Goal: Information Seeking & Learning: Learn about a topic

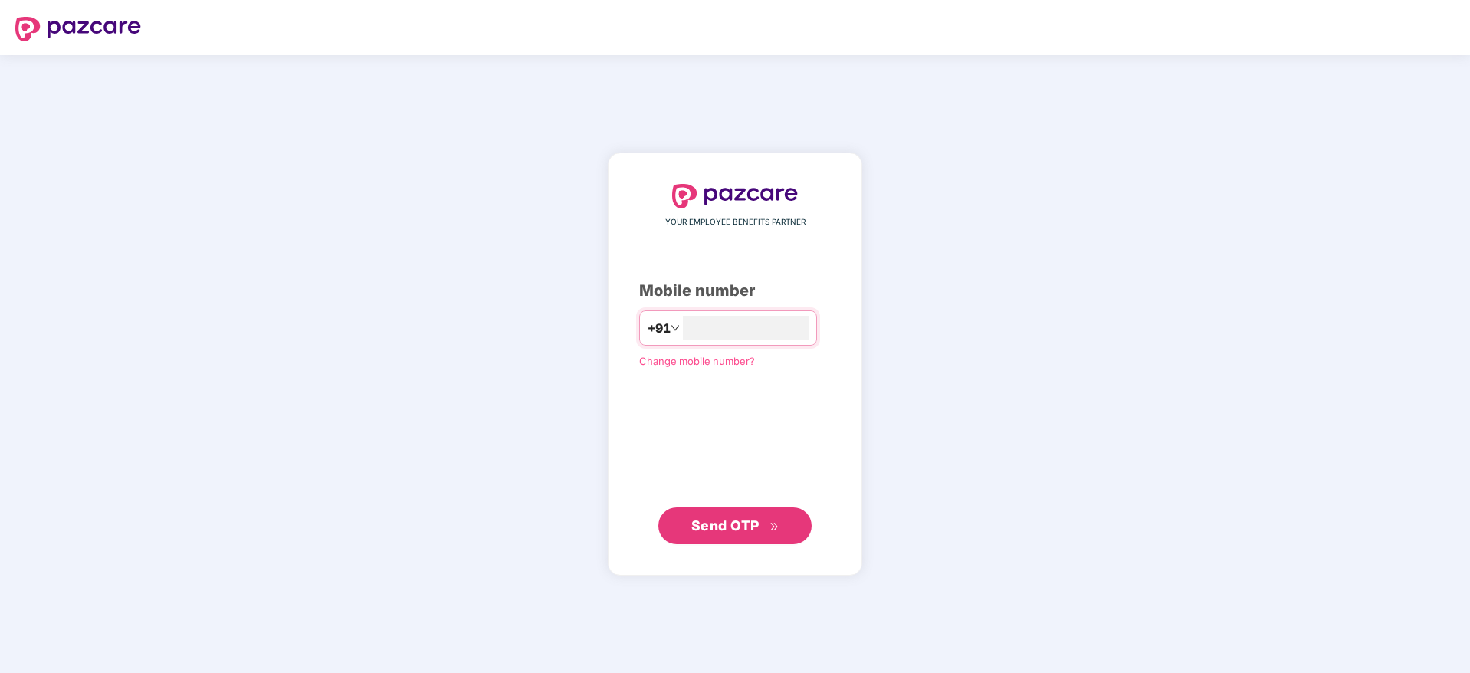
type input "**********"
click at [792, 523] on button "Send OTP" at bounding box center [734, 525] width 153 height 37
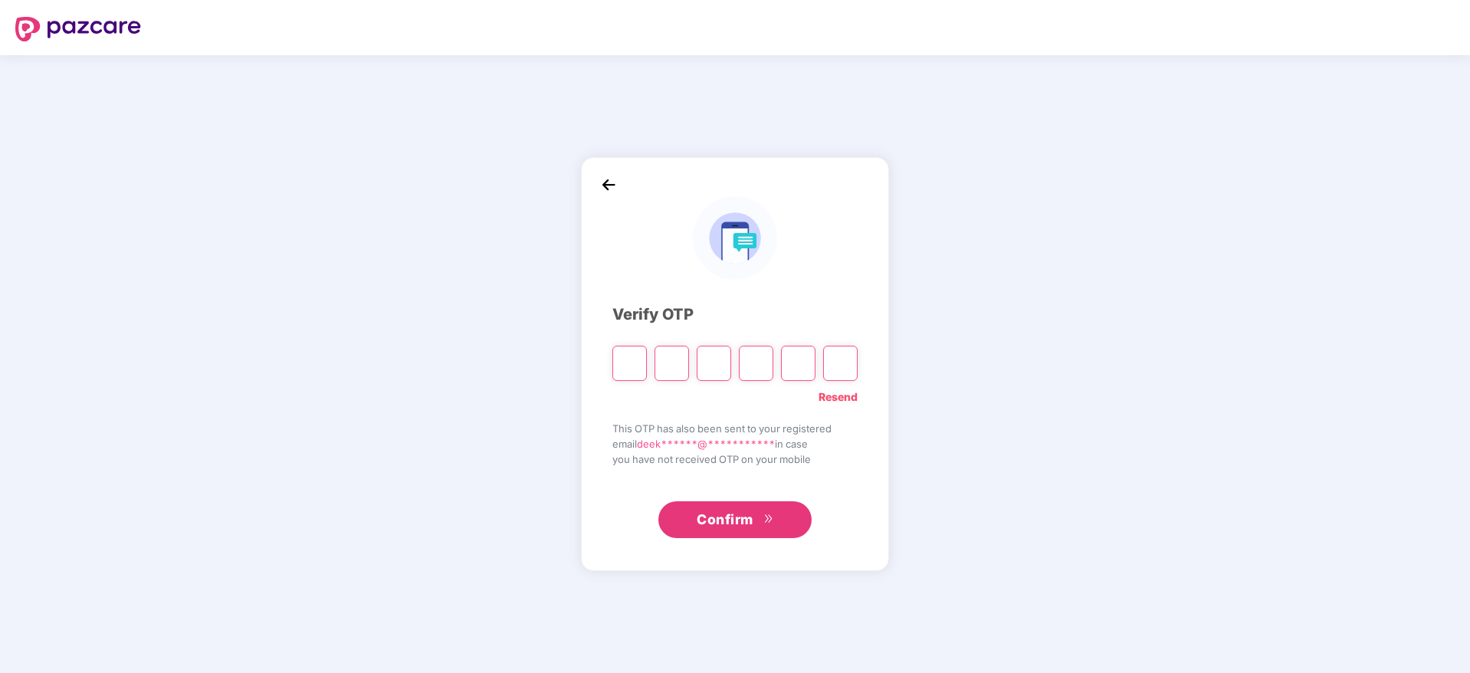
type input "*"
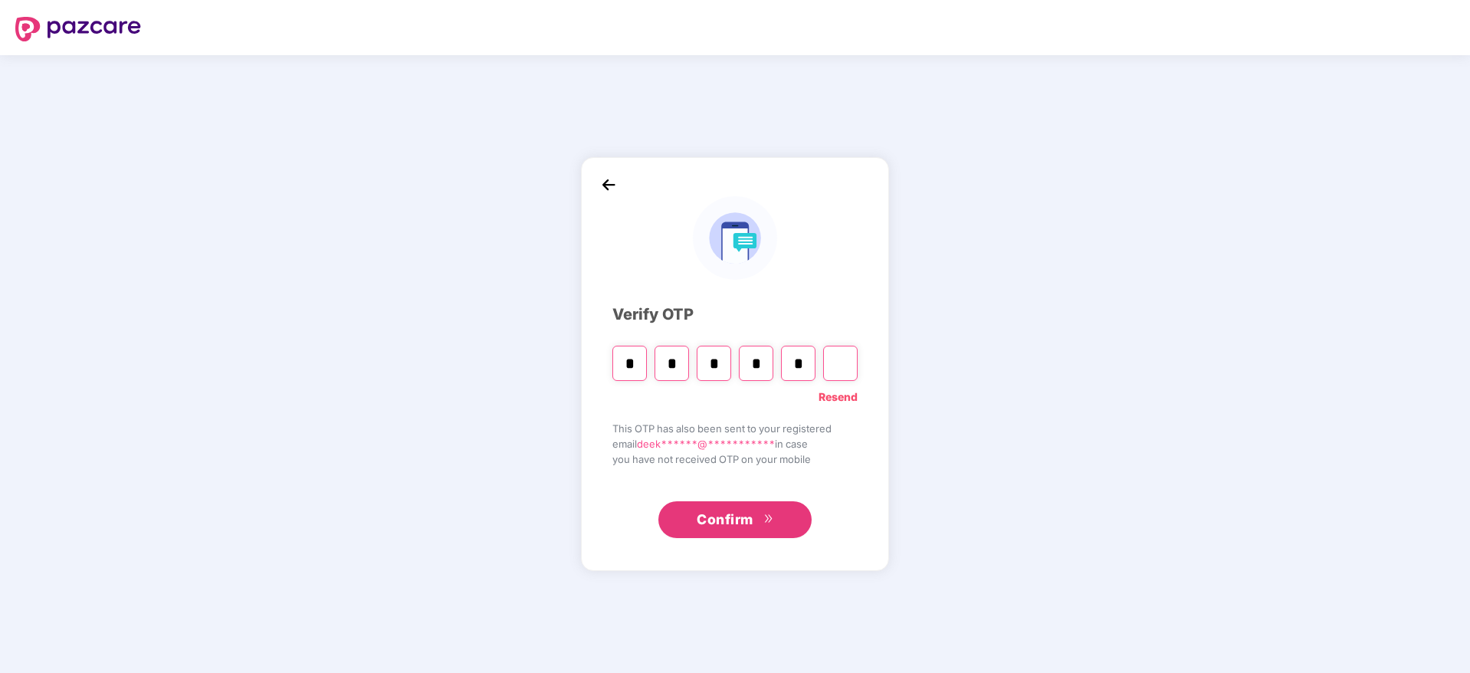
type input "*"
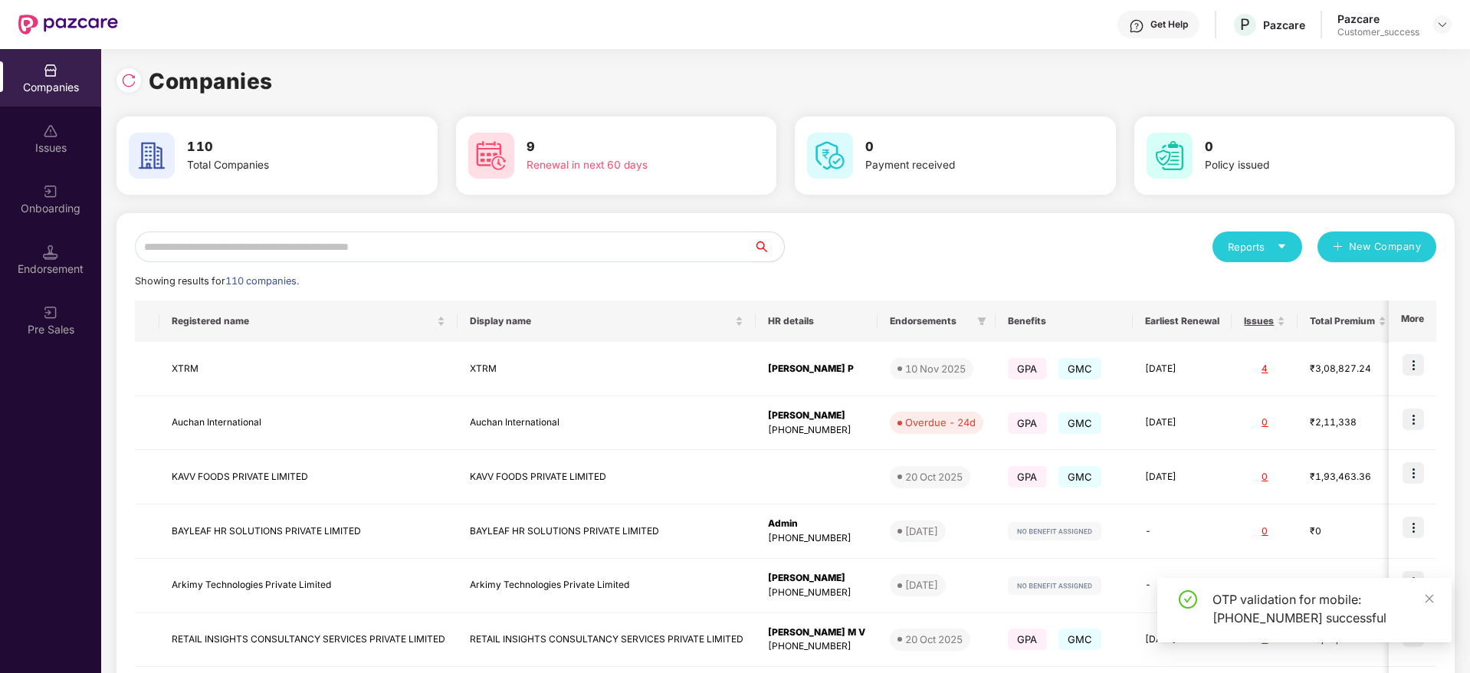
click at [245, 241] on input "text" at bounding box center [444, 246] width 618 height 31
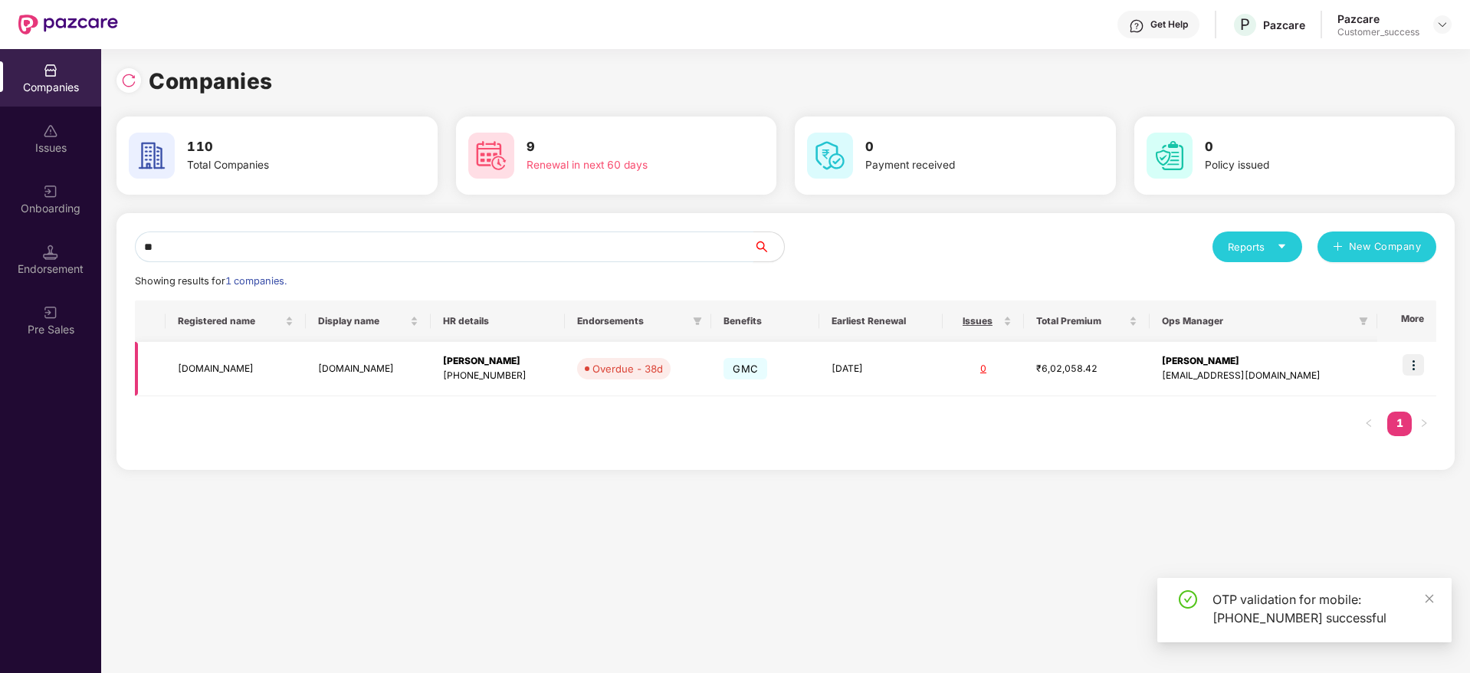
type input "**"
click at [1419, 362] on img at bounding box center [1412, 364] width 21 height 21
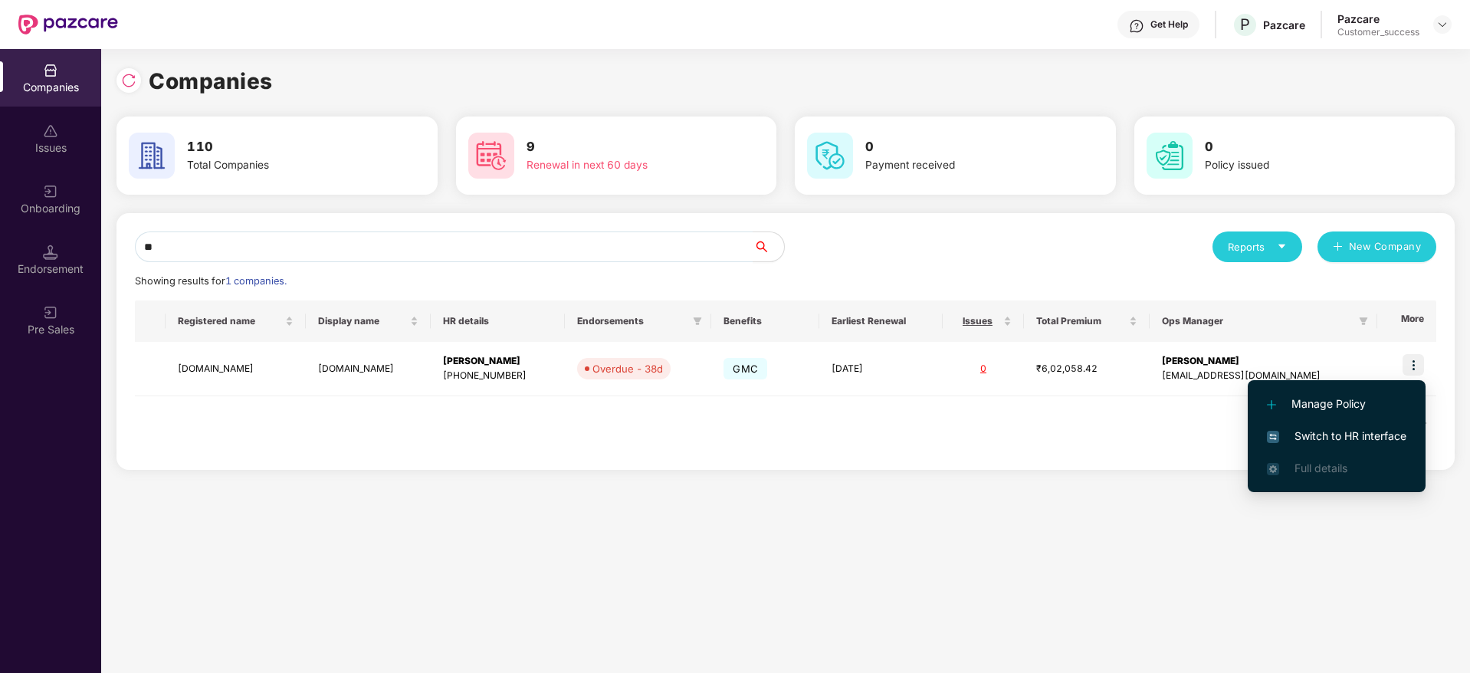
click at [1358, 442] on span "Switch to HR interface" at bounding box center [1336, 436] width 139 height 17
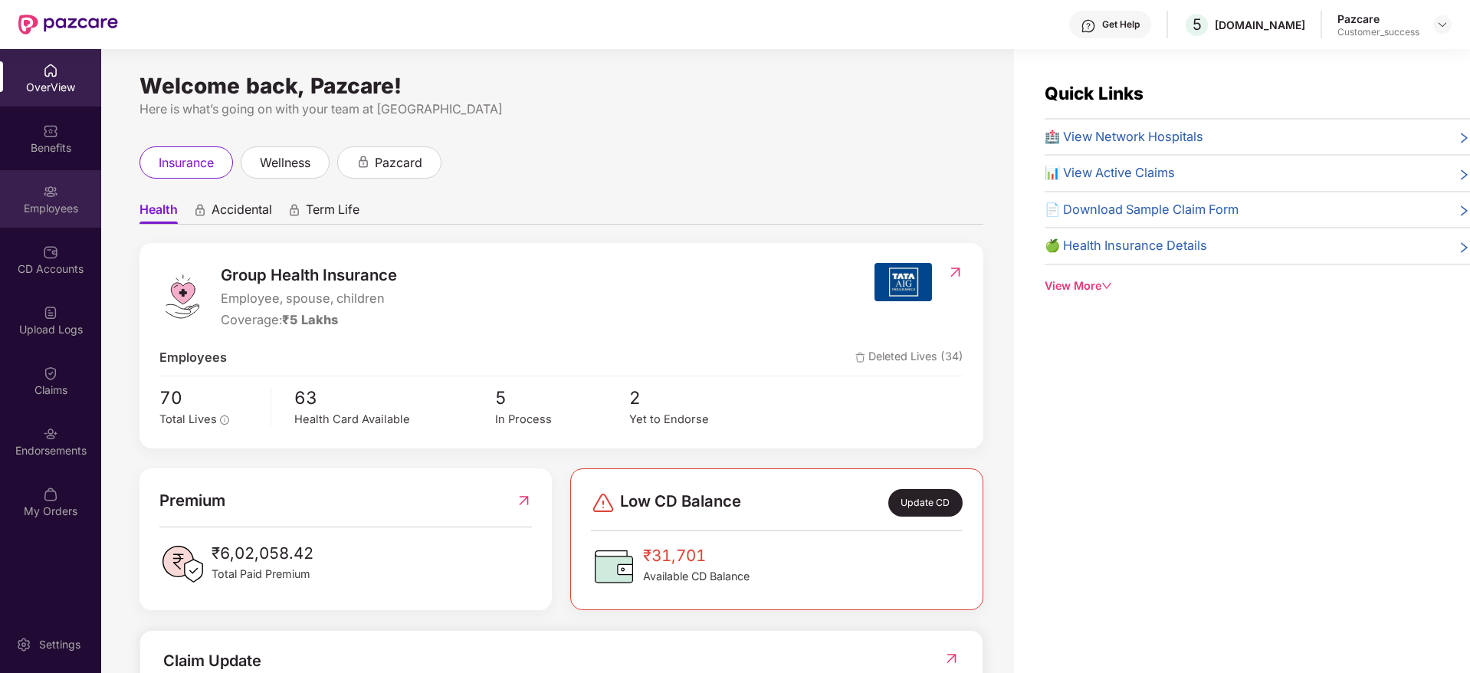
click at [28, 199] on div "Employees" at bounding box center [50, 198] width 101 height 57
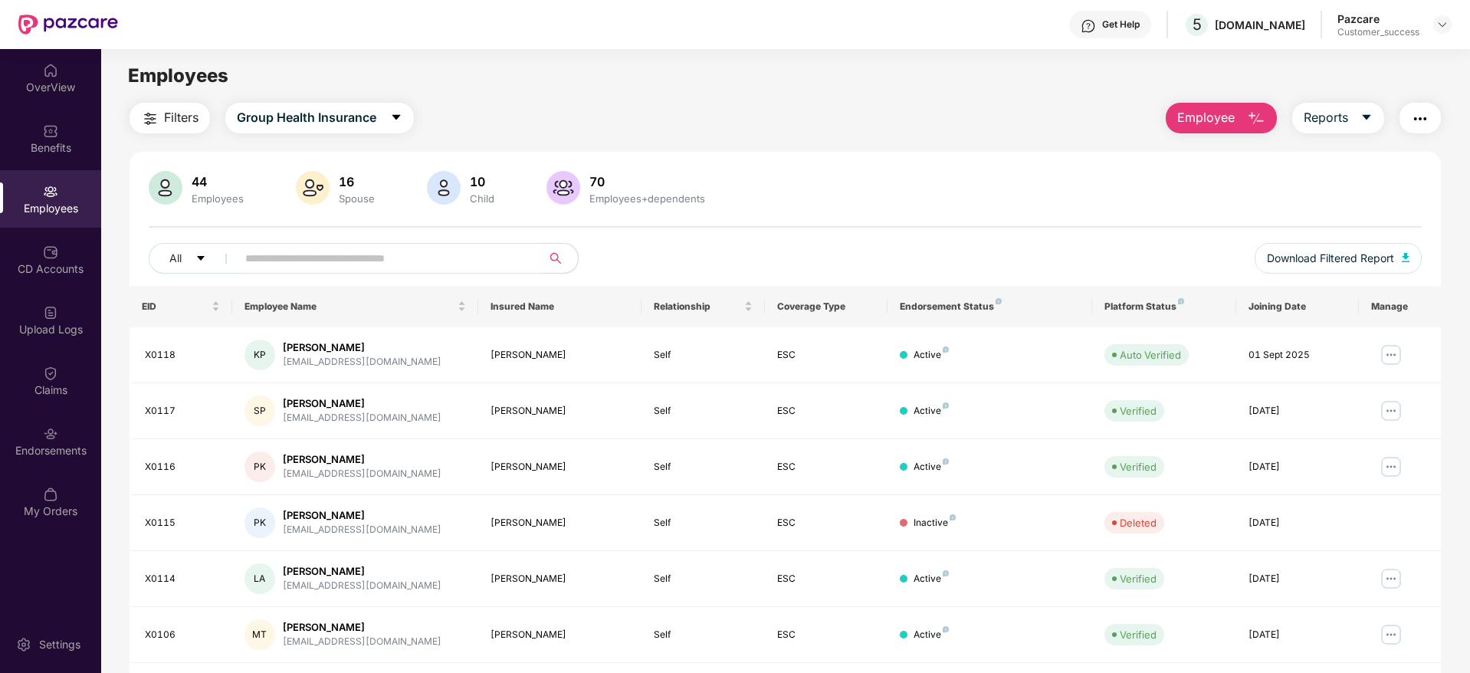
click at [323, 264] on input "text" at bounding box center [382, 258] width 275 height 23
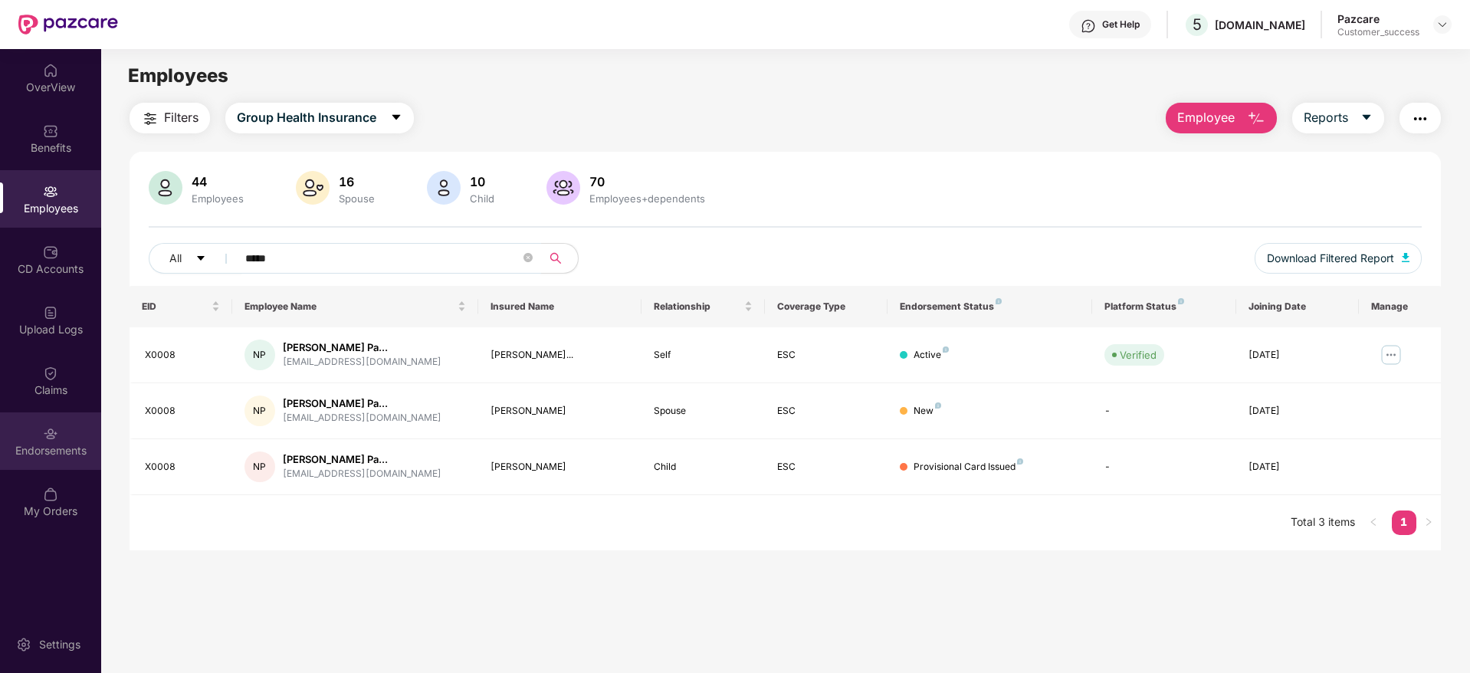
type input "*****"
click at [54, 447] on div "Endorsements" at bounding box center [50, 450] width 101 height 15
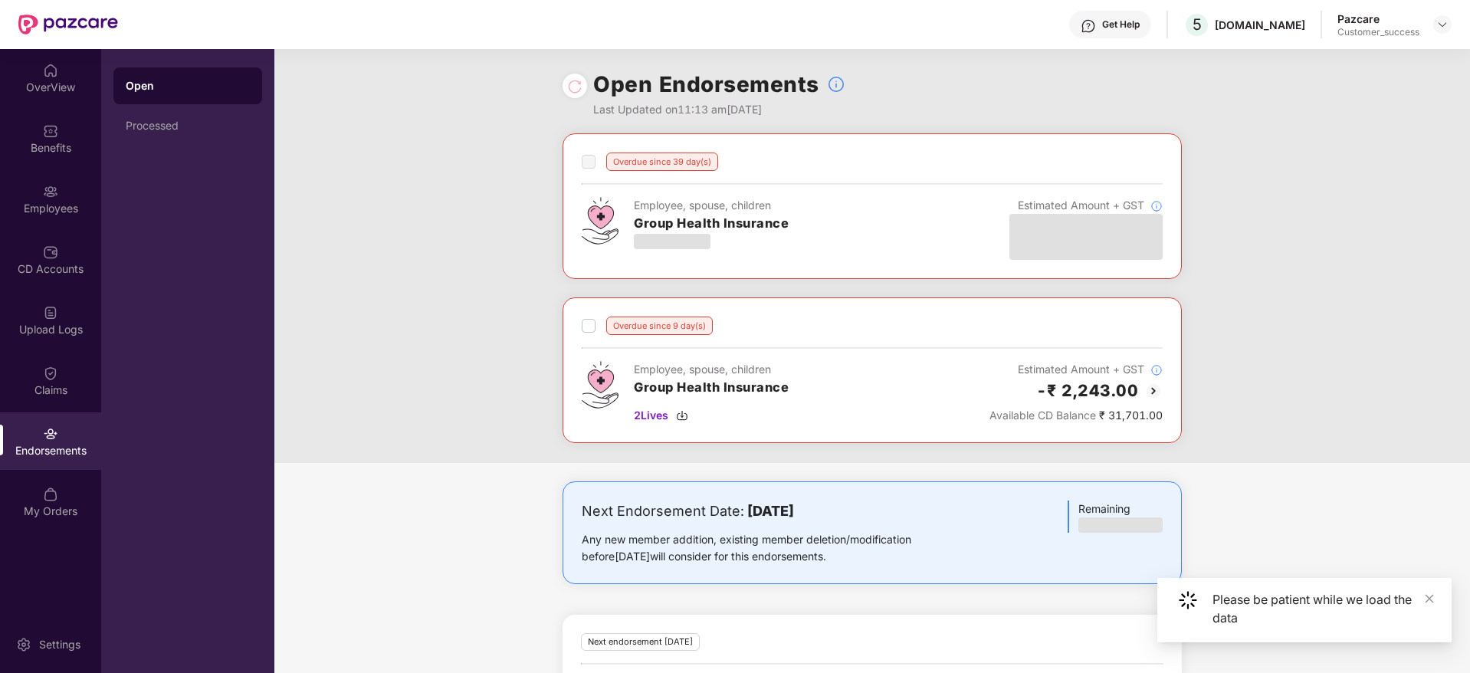
scroll to position [103, 0]
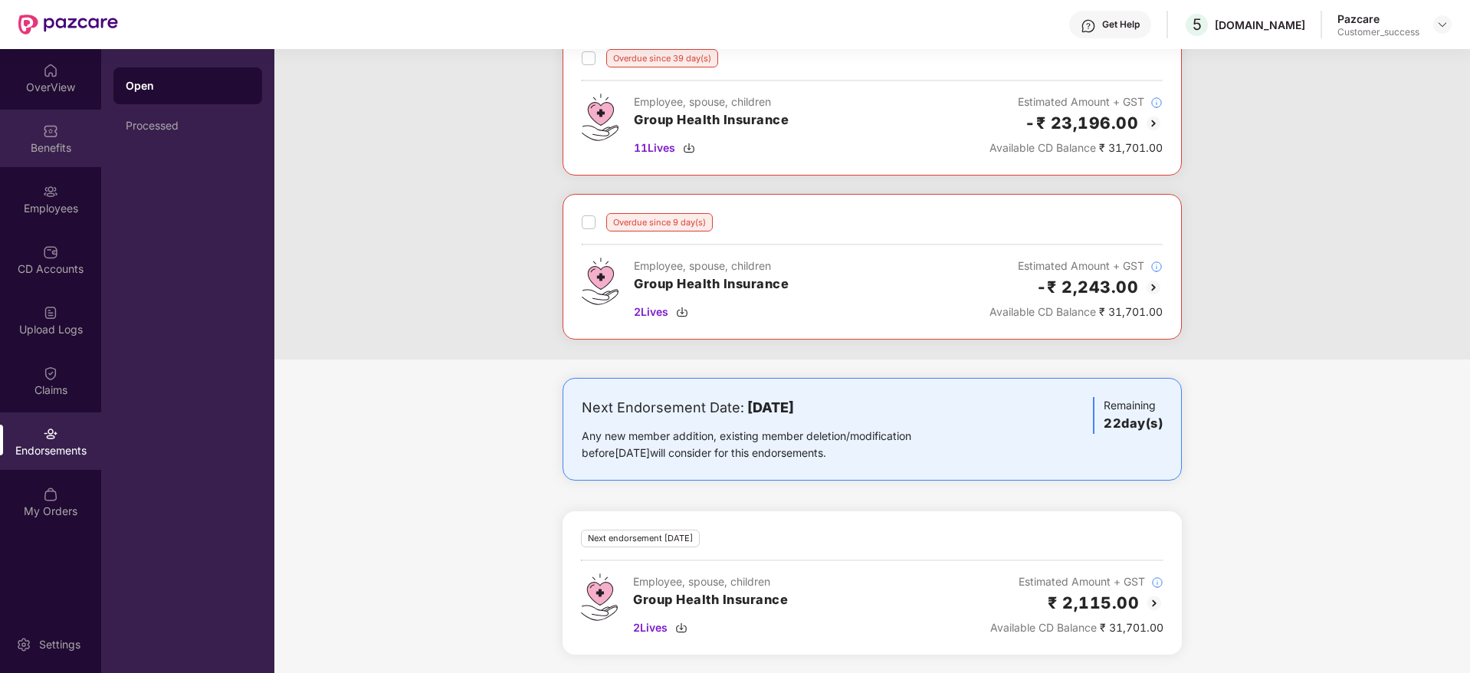
click at [59, 155] on div "Benefits" at bounding box center [50, 138] width 101 height 57
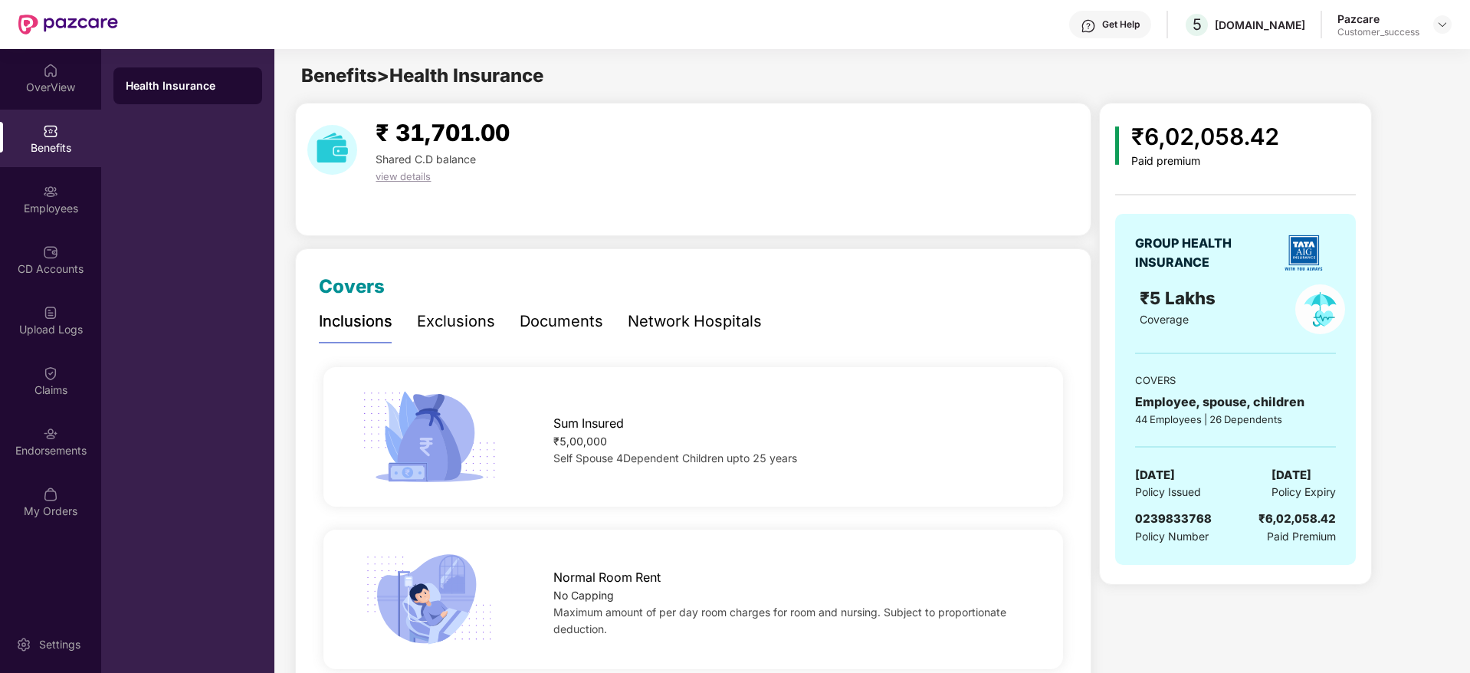
click at [596, 317] on div "Documents" at bounding box center [562, 322] width 84 height 24
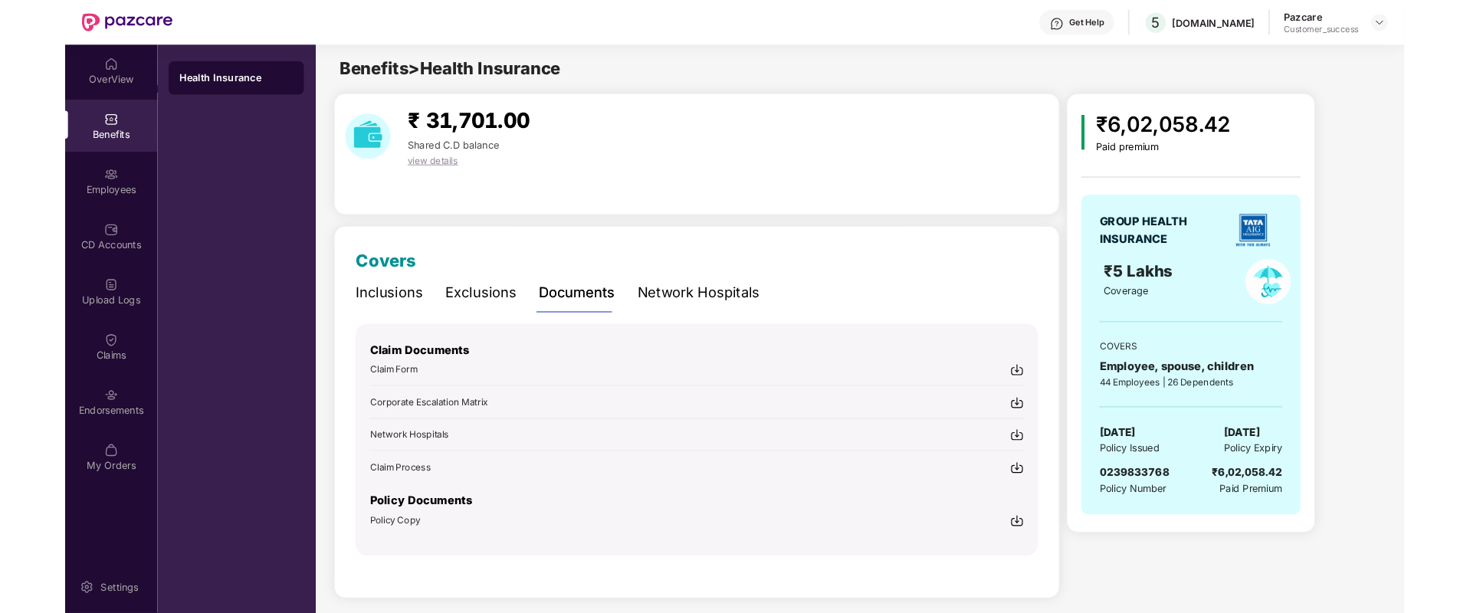
scroll to position [8, 0]
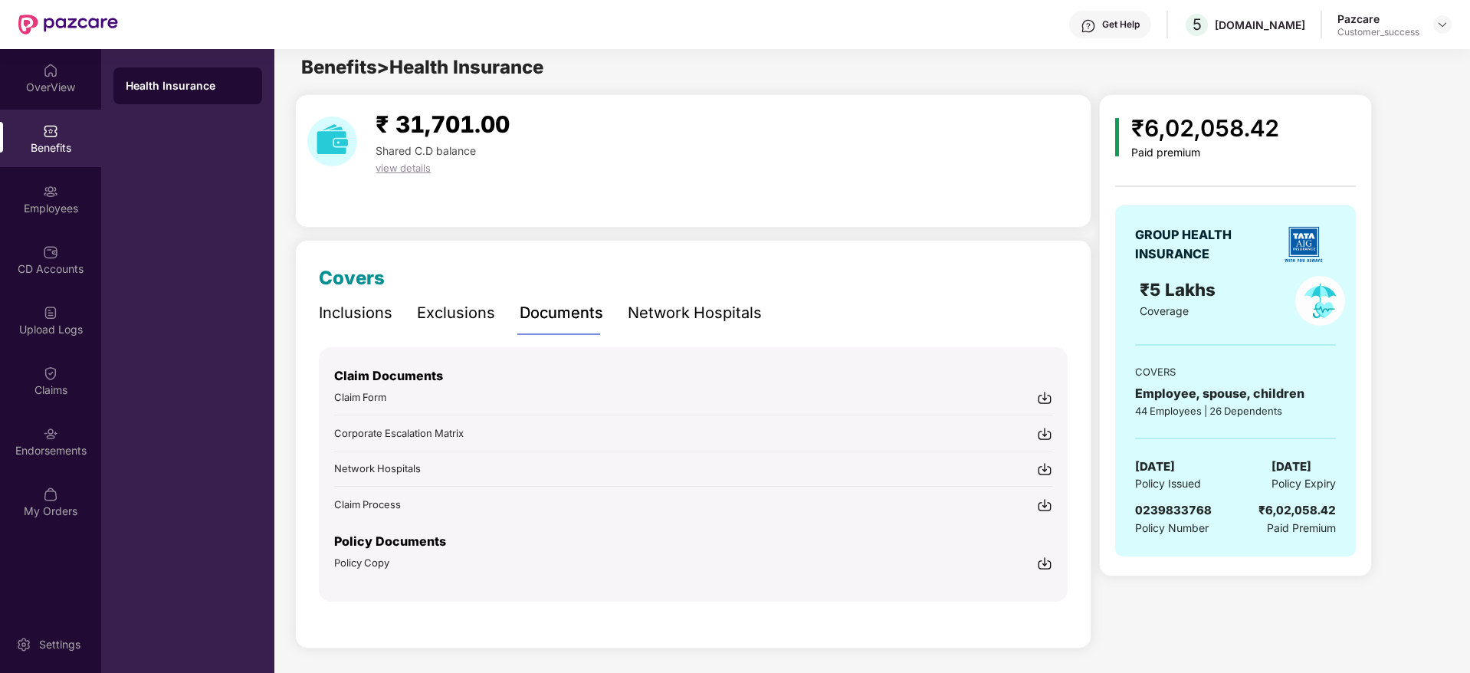
click at [1035, 553] on div "Policy Documents" at bounding box center [693, 543] width 718 height 23
click at [1043, 566] on img at bounding box center [1044, 563] width 15 height 15
click at [1289, 28] on div "5X.Co" at bounding box center [1260, 25] width 90 height 15
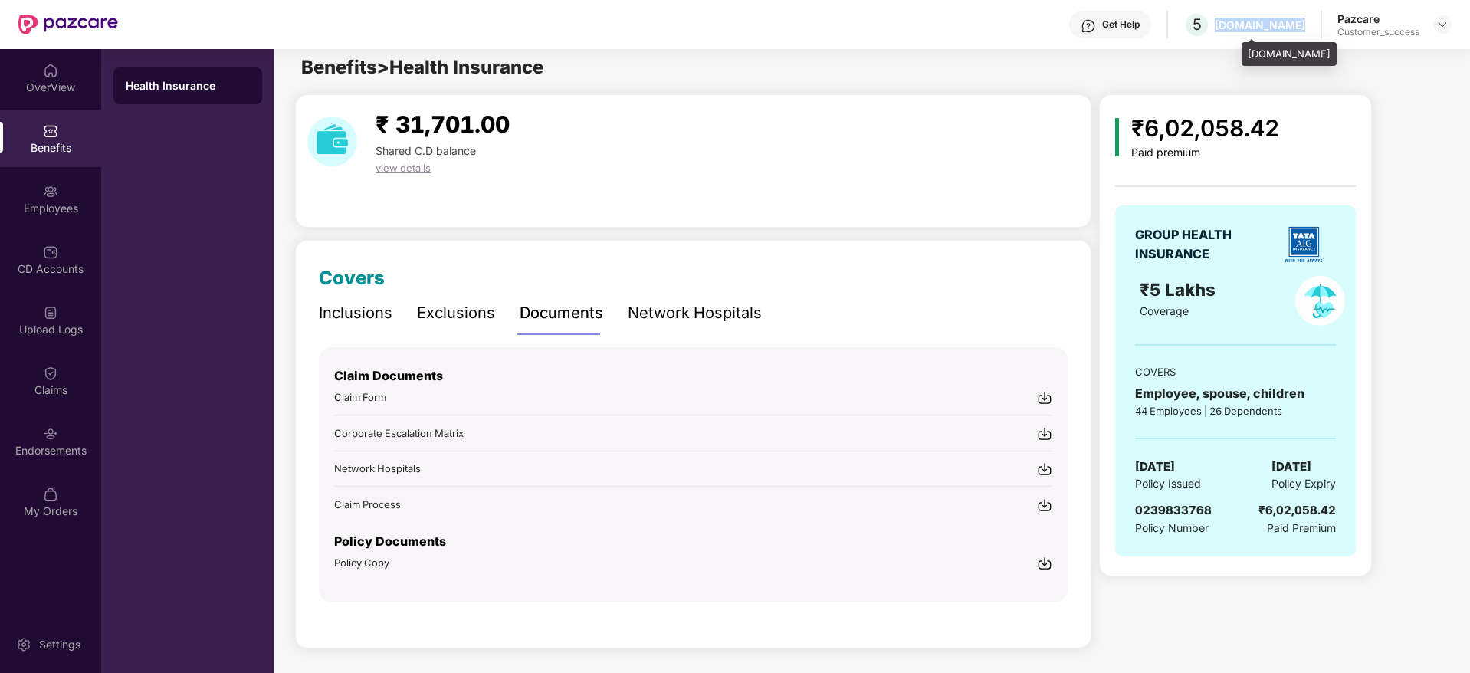
copy div "5X.Co"
drag, startPoint x: 1137, startPoint y: 503, endPoint x: 1221, endPoint y: 503, distance: 83.5
click at [1221, 503] on div "0239833768 Policy Number ₹6,02,058.42 Paid Premium" at bounding box center [1235, 518] width 201 height 35
copy span "0239833768"
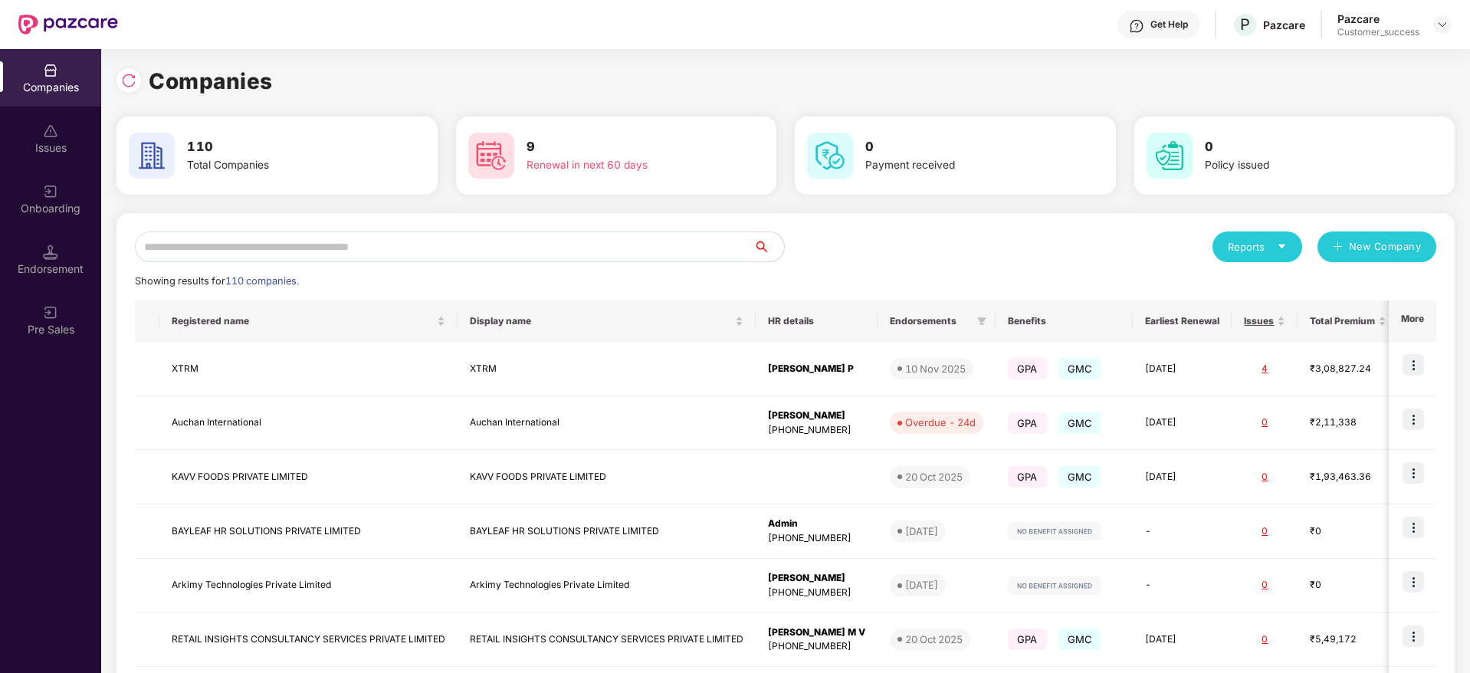
click at [211, 238] on input "text" at bounding box center [444, 246] width 618 height 31
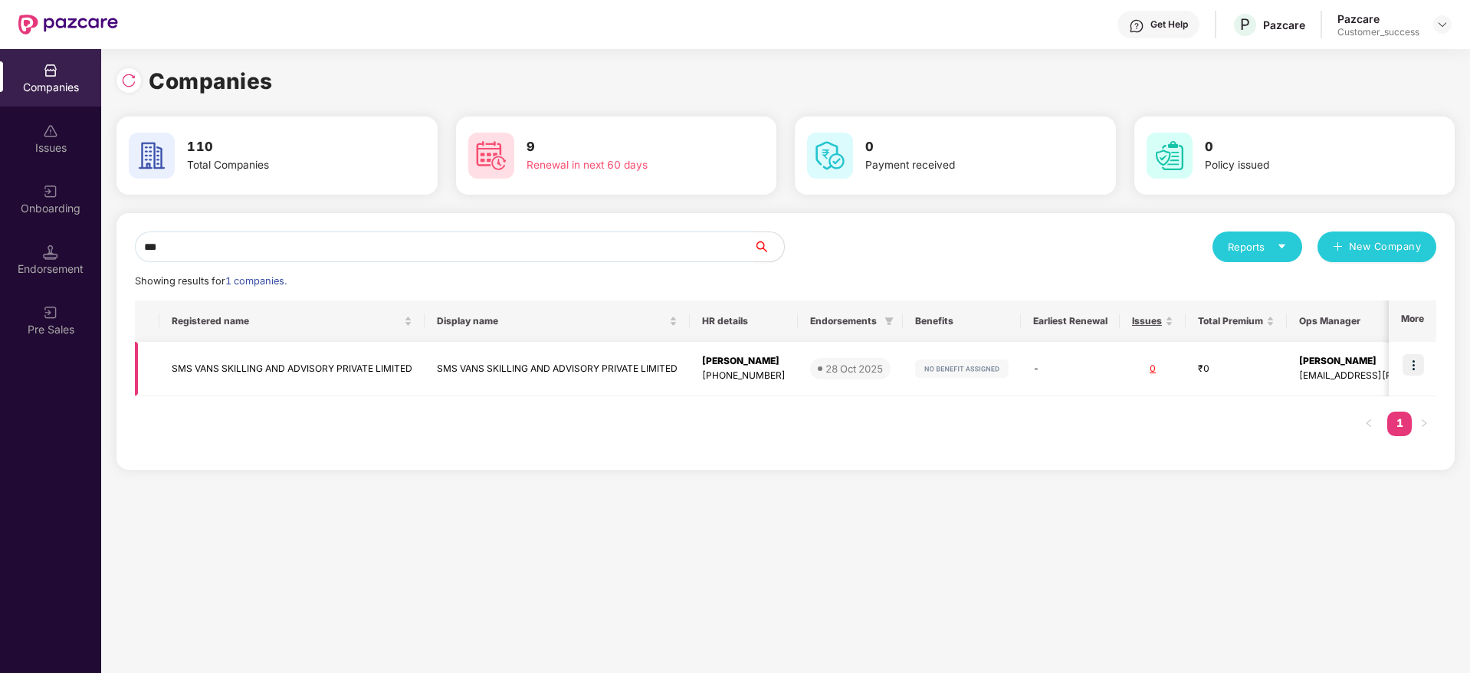
type input "***"
click at [266, 374] on td "SMS VANS SKILLING AND ADVISORY PRIVATE LIMITED" at bounding box center [291, 369] width 265 height 54
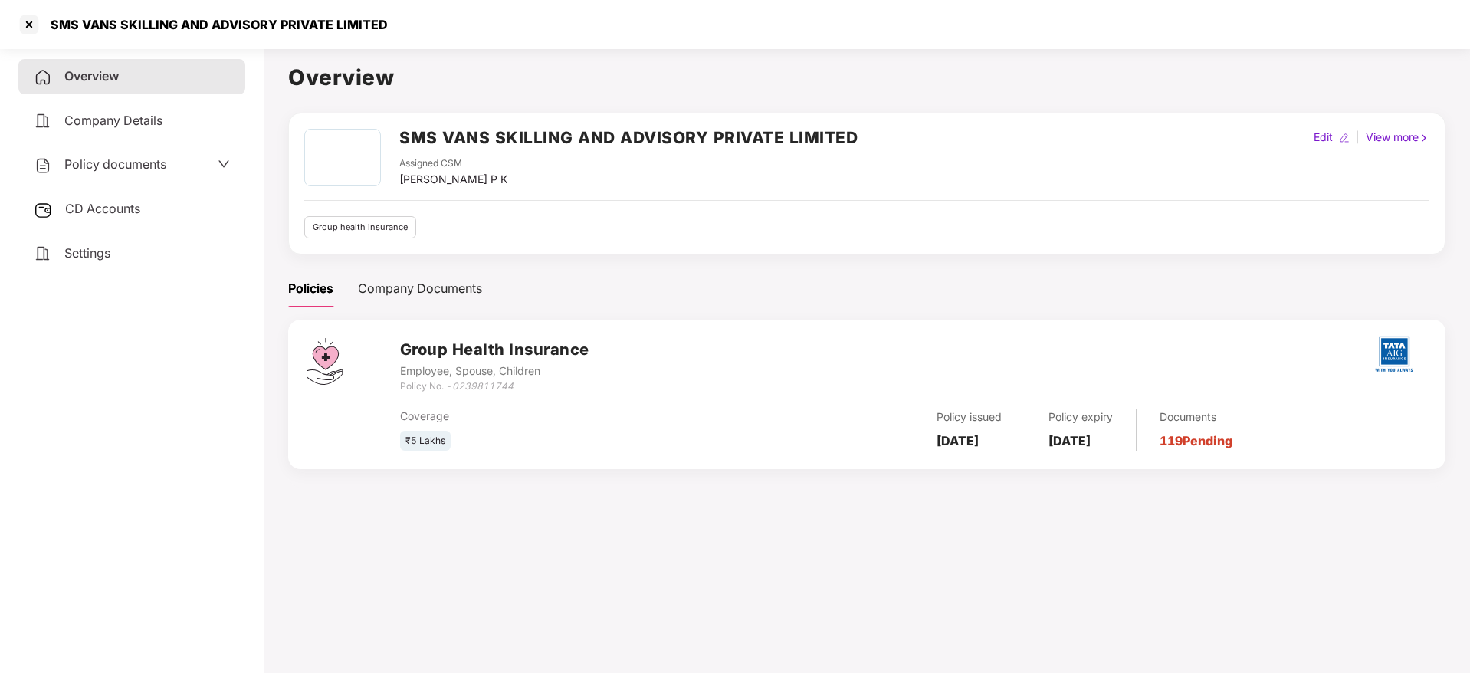
click at [103, 214] on span "CD Accounts" at bounding box center [102, 208] width 75 height 15
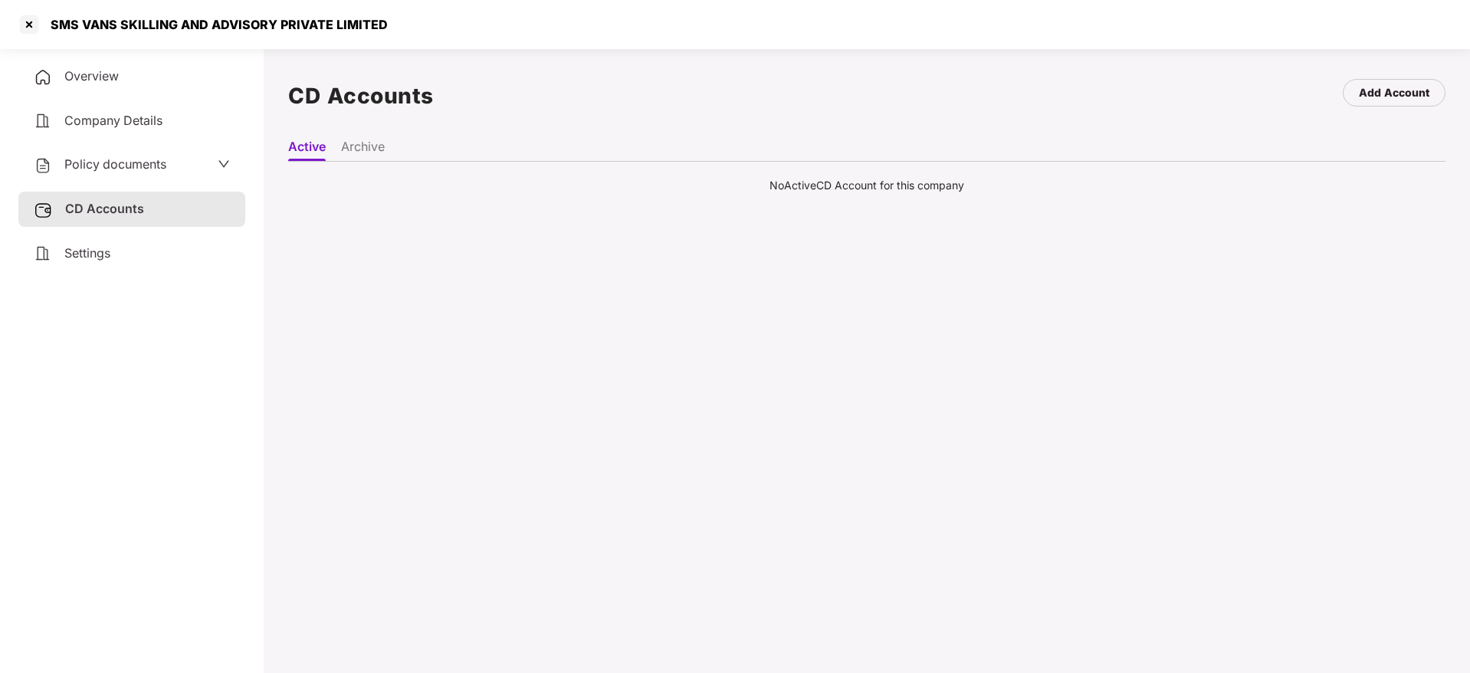
click at [367, 150] on li "Archive" at bounding box center [363, 150] width 44 height 22
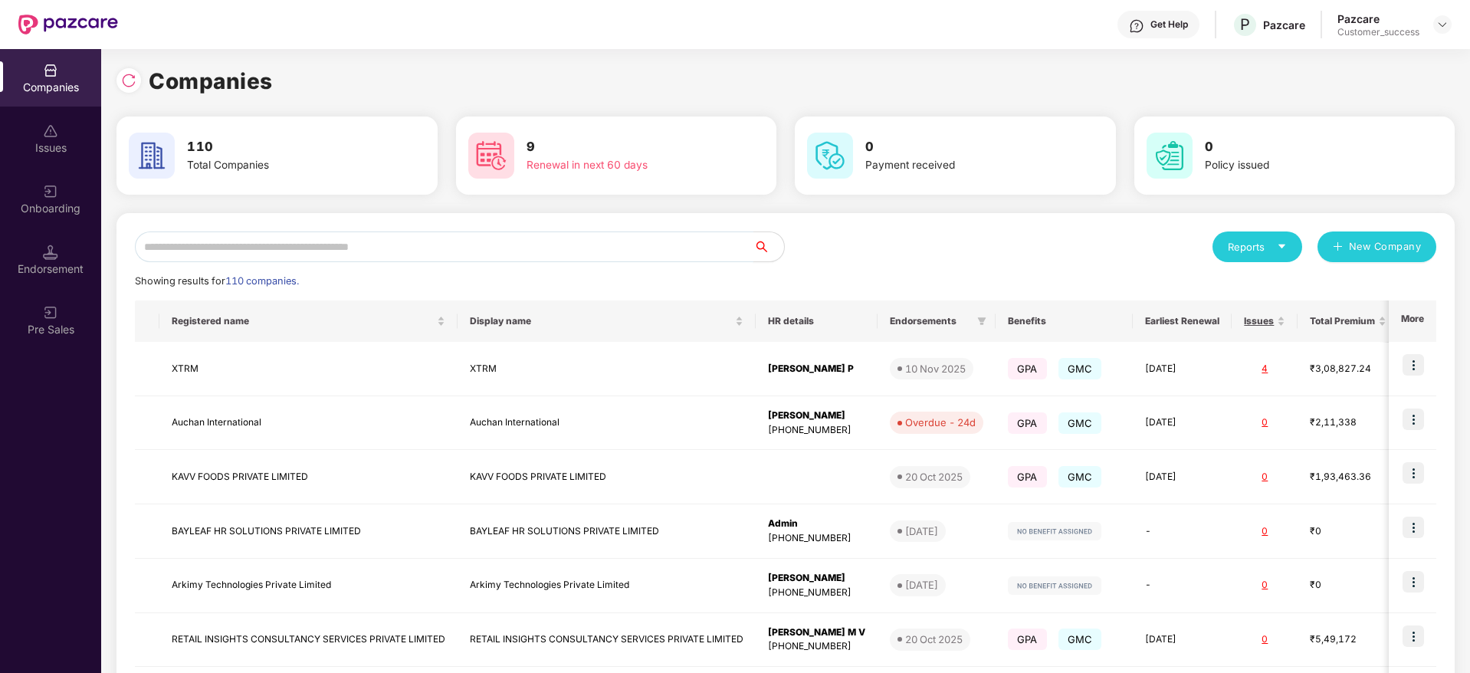
click at [303, 245] on input "text" at bounding box center [444, 246] width 618 height 31
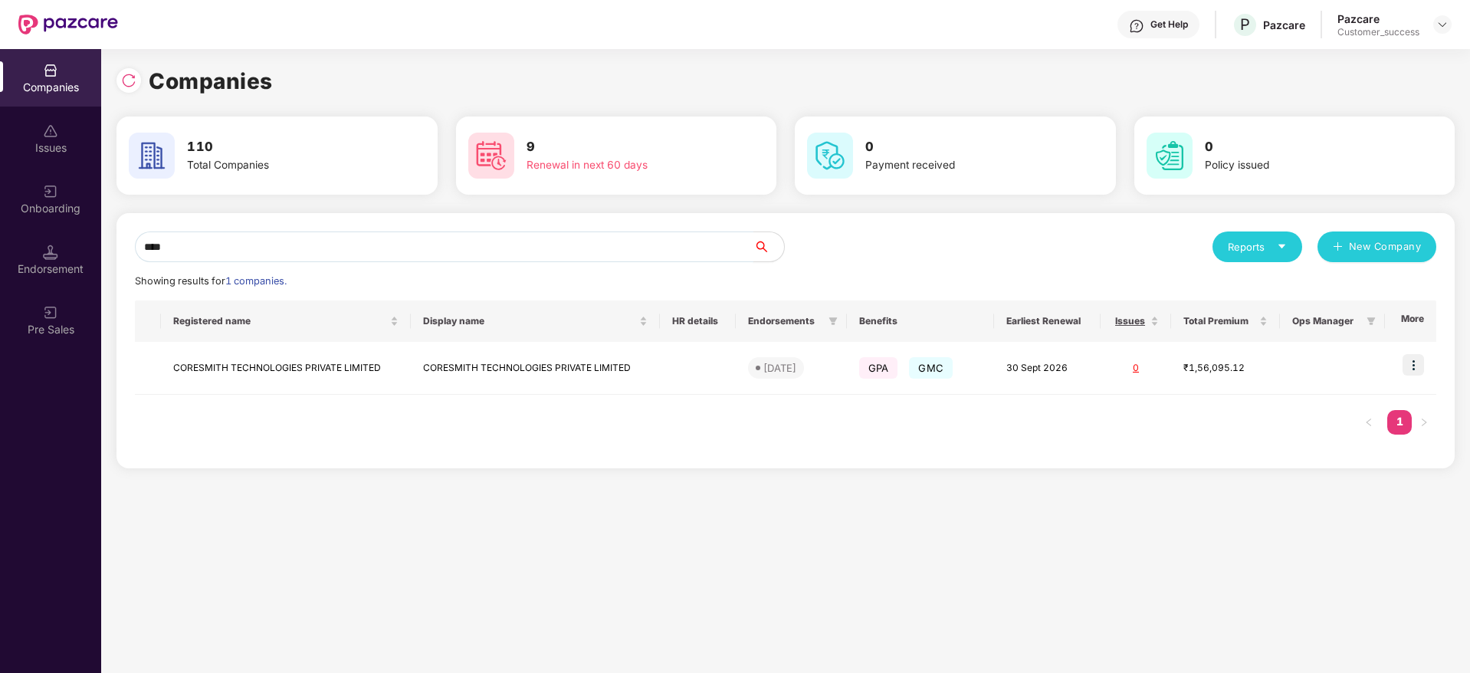
type input "****"
click at [1412, 357] on img at bounding box center [1412, 364] width 21 height 21
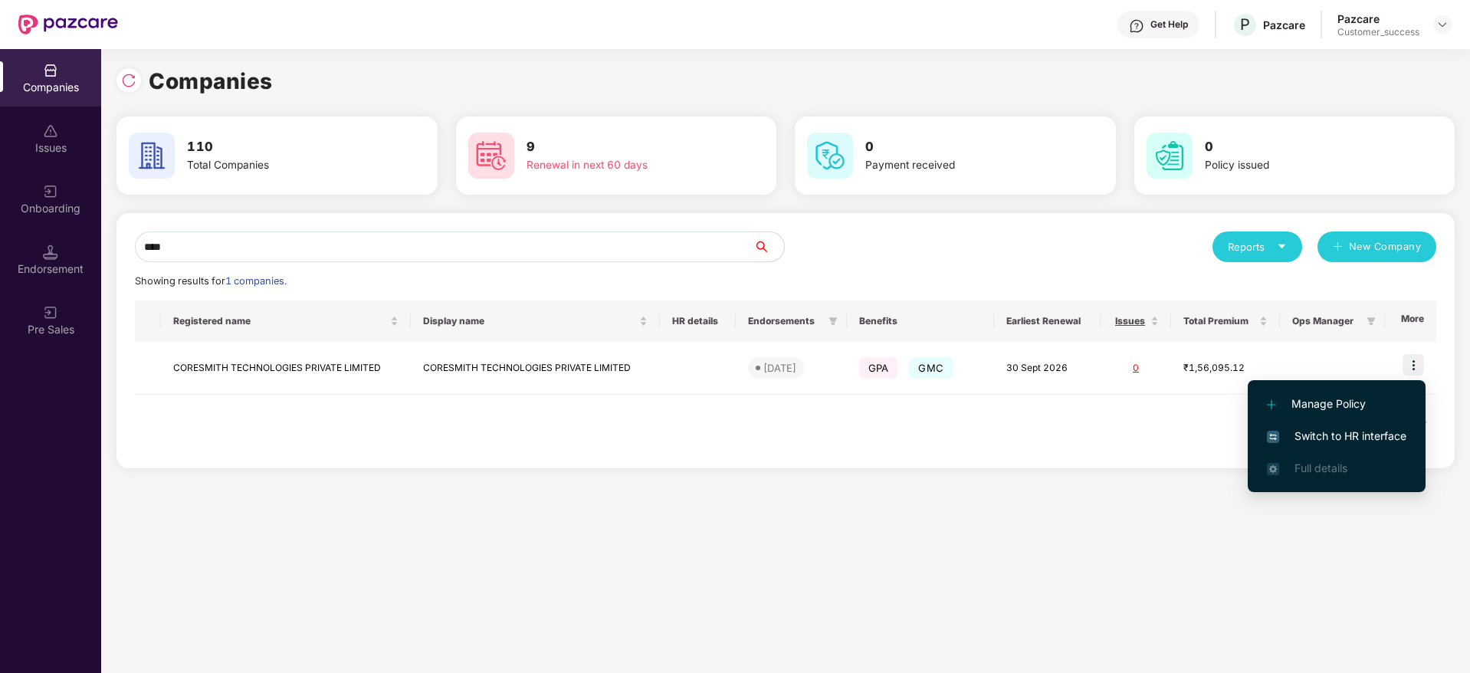
click at [1311, 426] on li "Switch to HR interface" at bounding box center [1337, 436] width 178 height 32
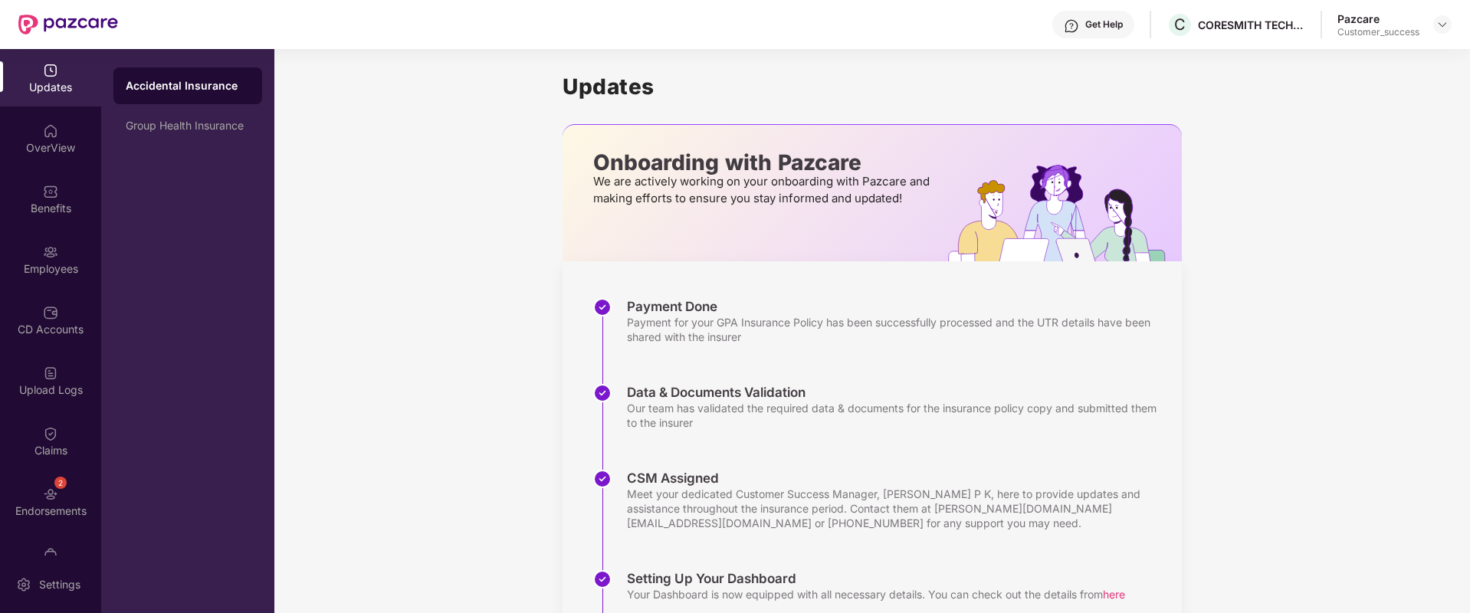
click at [1085, 26] on div "Get Help" at bounding box center [1104, 24] width 38 height 12
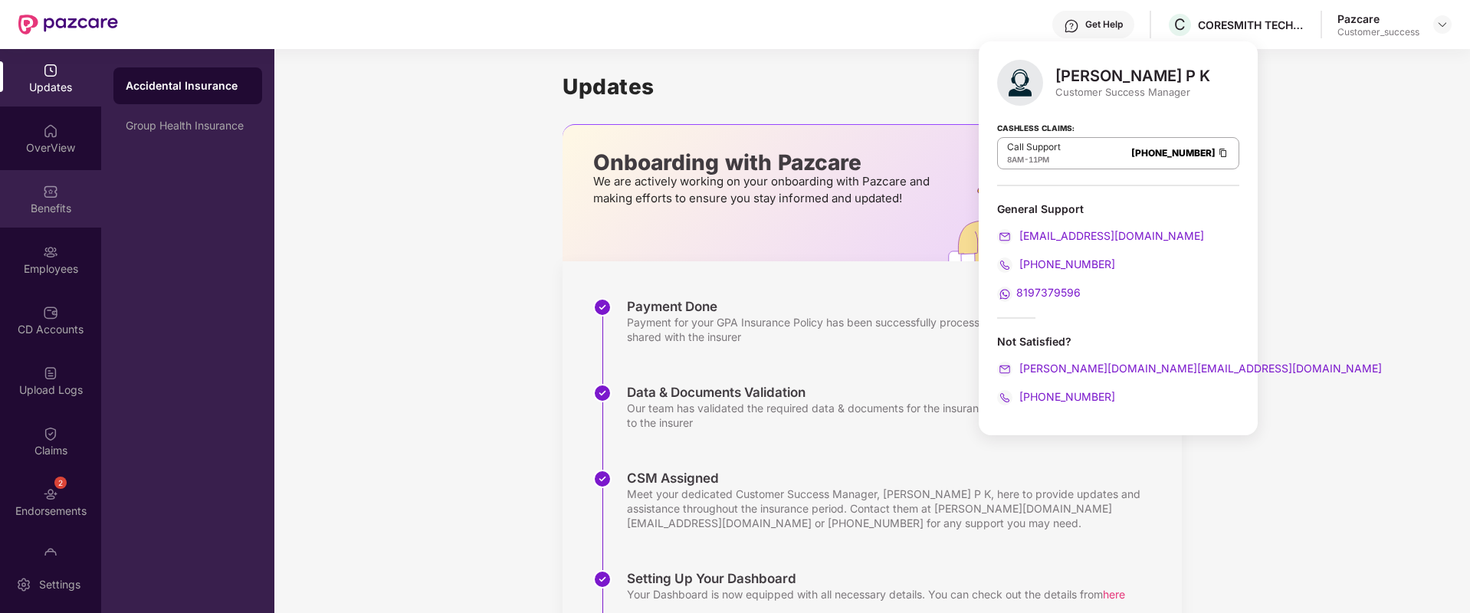
click at [61, 182] on div "Benefits" at bounding box center [50, 198] width 101 height 57
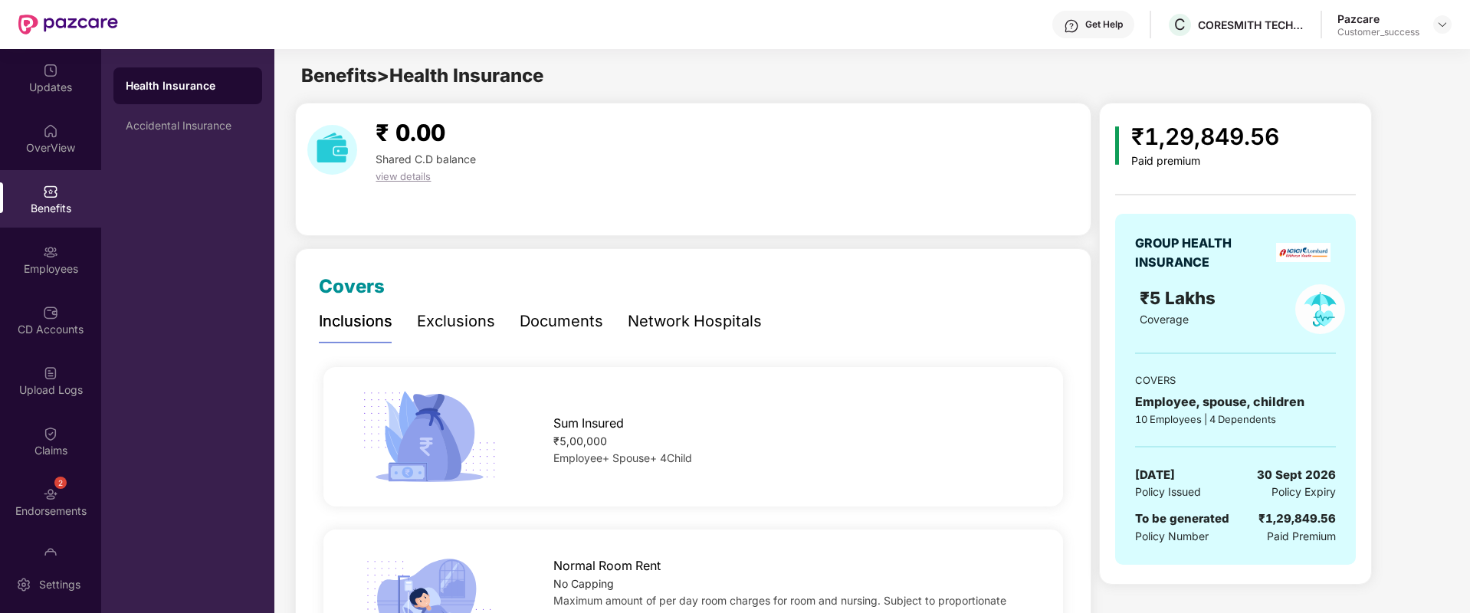
click at [467, 328] on div "Exclusions" at bounding box center [456, 322] width 78 height 24
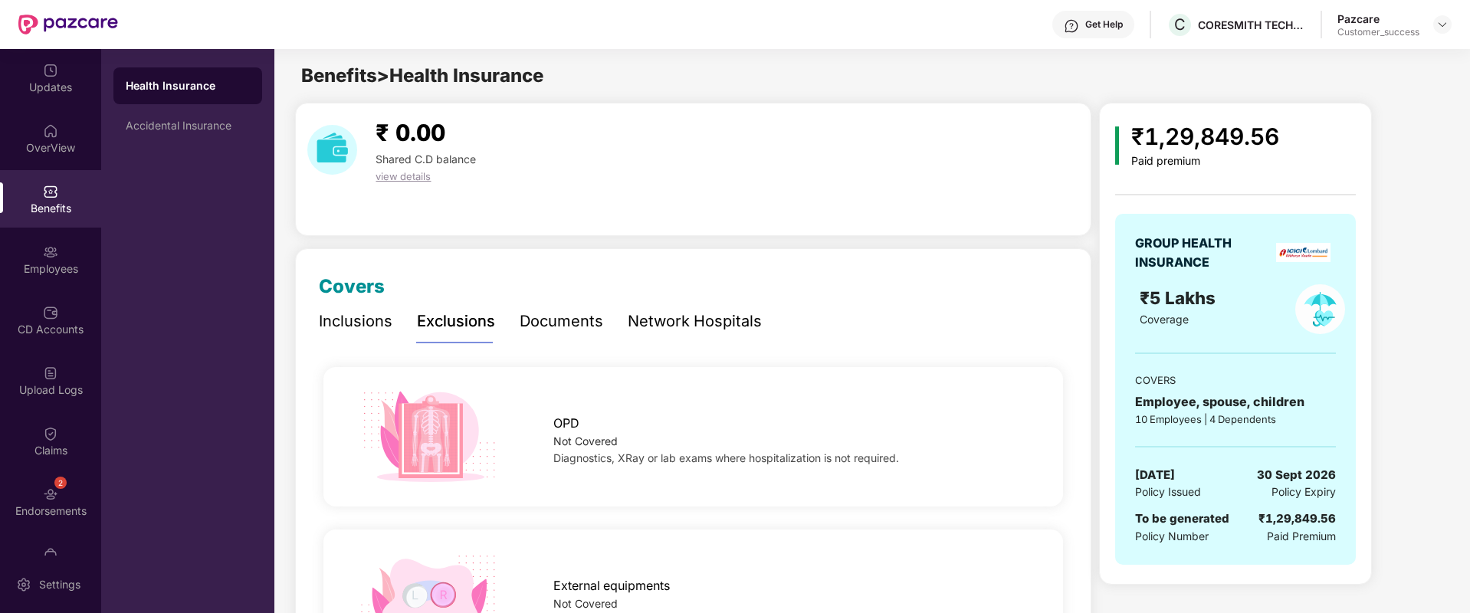
click at [583, 326] on div "Documents" at bounding box center [562, 322] width 84 height 24
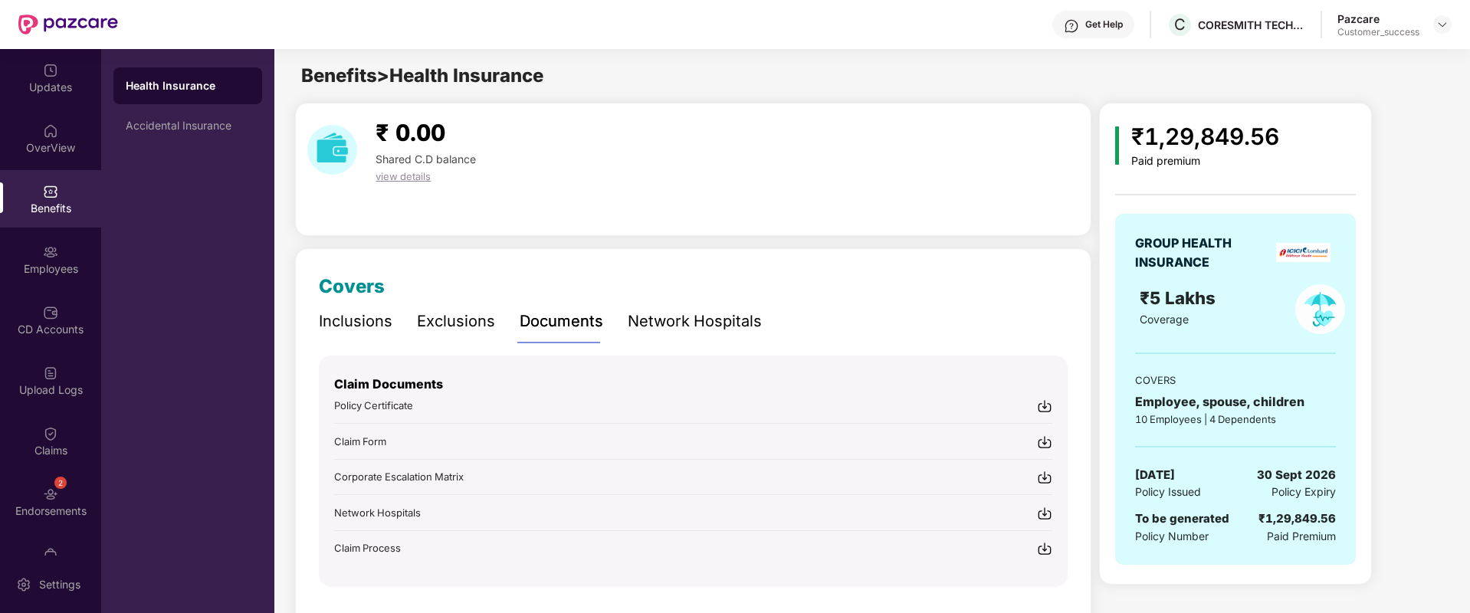
scroll to position [45, 0]
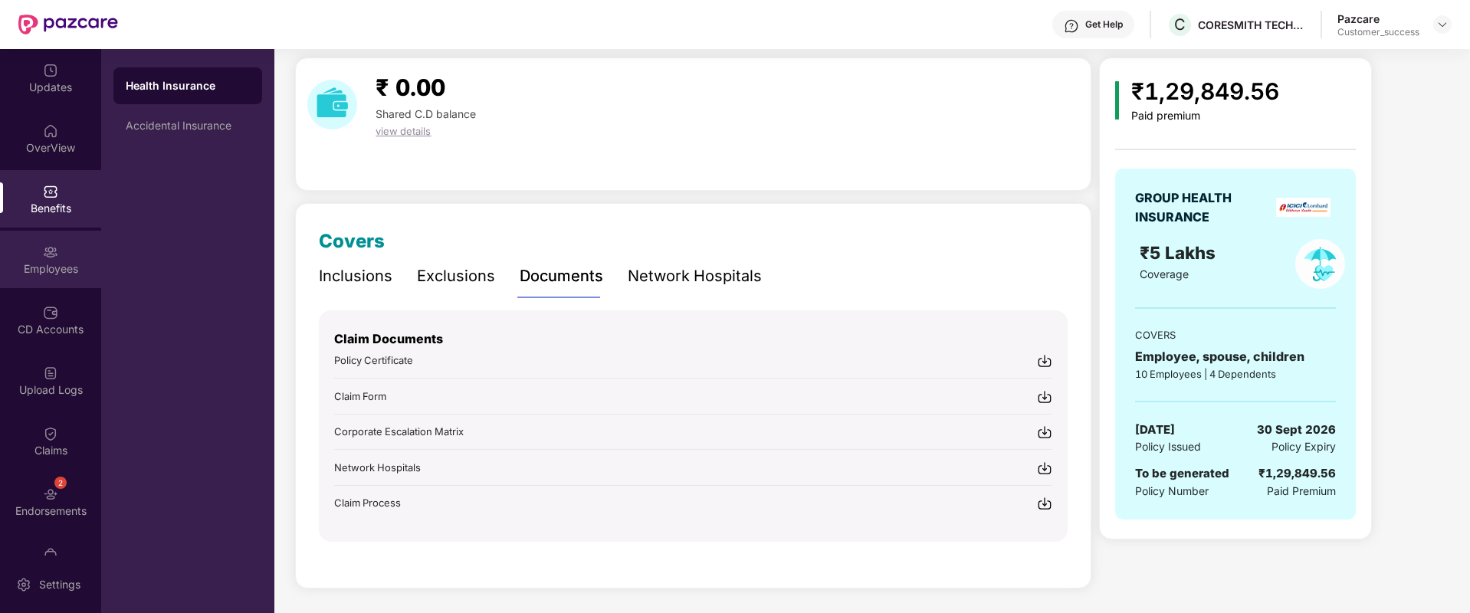
click at [87, 257] on div "Employees" at bounding box center [50, 259] width 101 height 57
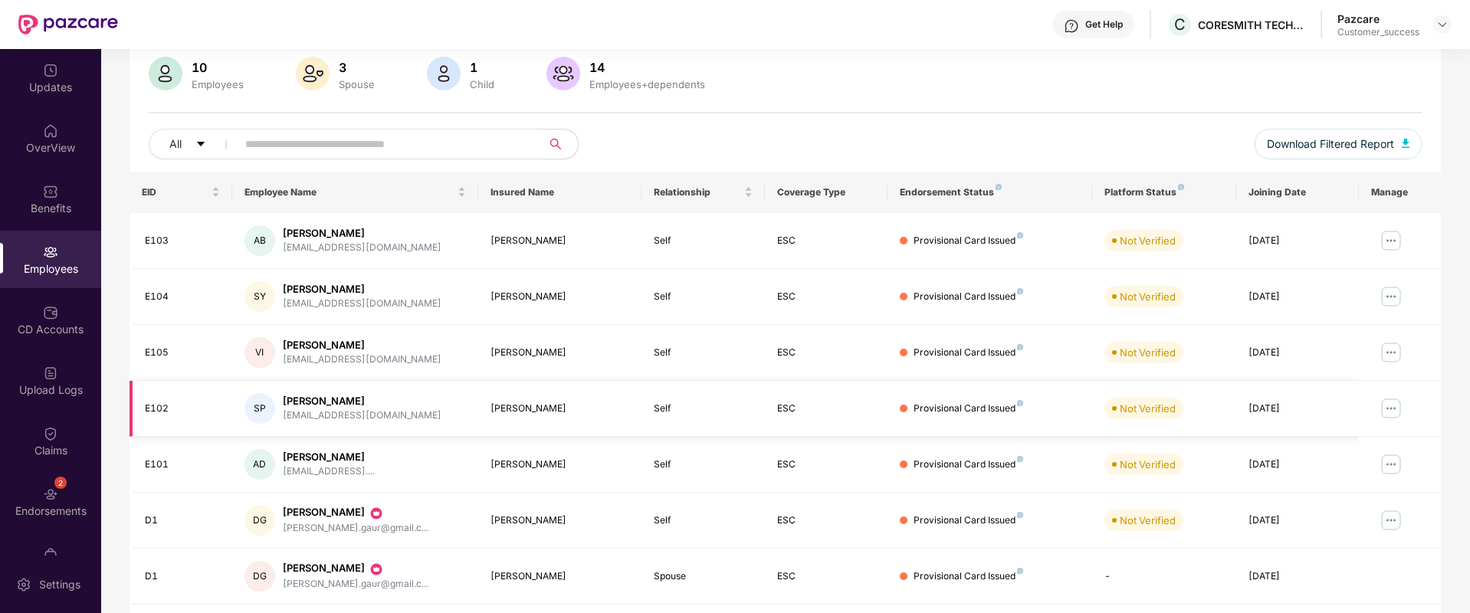
scroll to position [113, 0]
click at [1387, 244] on img at bounding box center [1391, 242] width 25 height 25
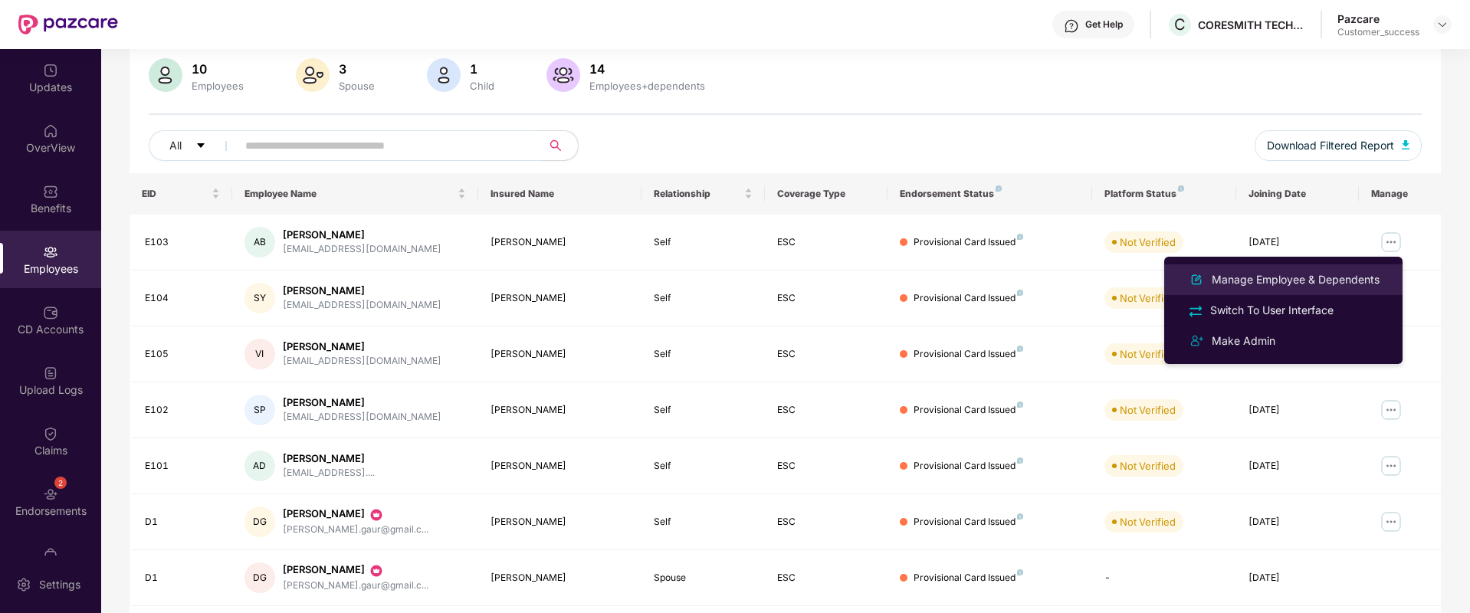
click at [1298, 282] on div "Manage Employee & Dependents" at bounding box center [1295, 279] width 174 height 17
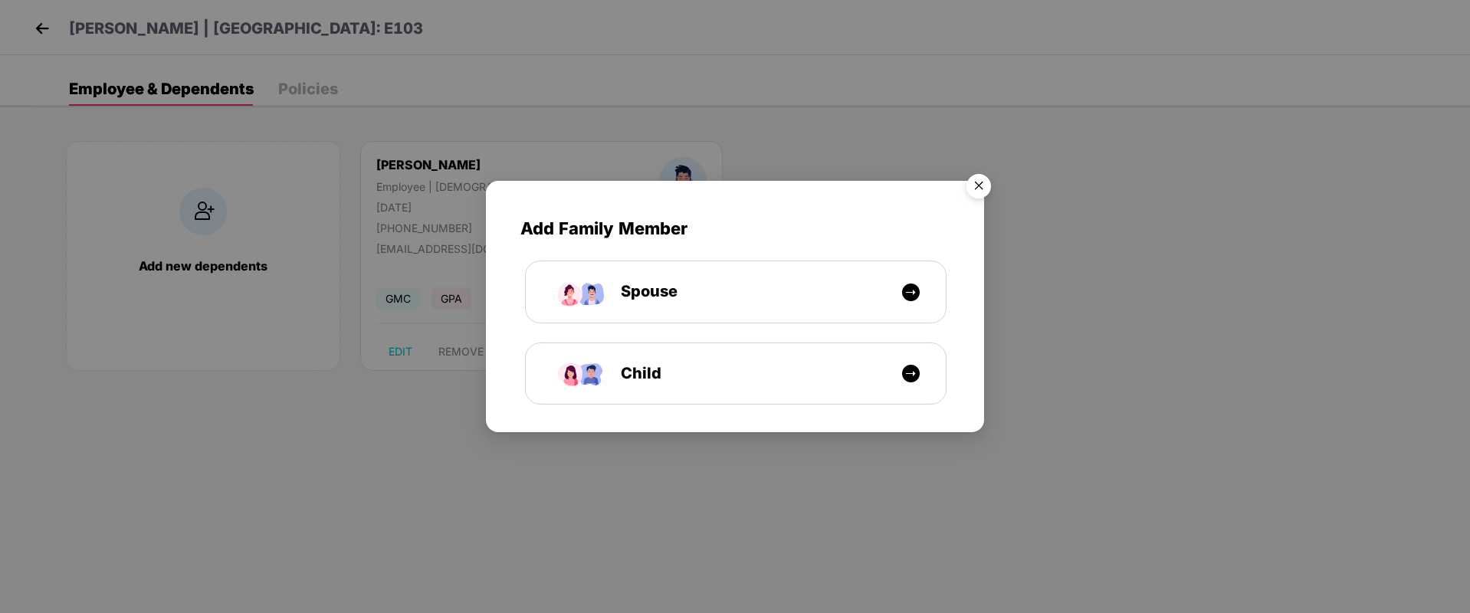
click at [984, 185] on img "Close" at bounding box center [978, 188] width 43 height 43
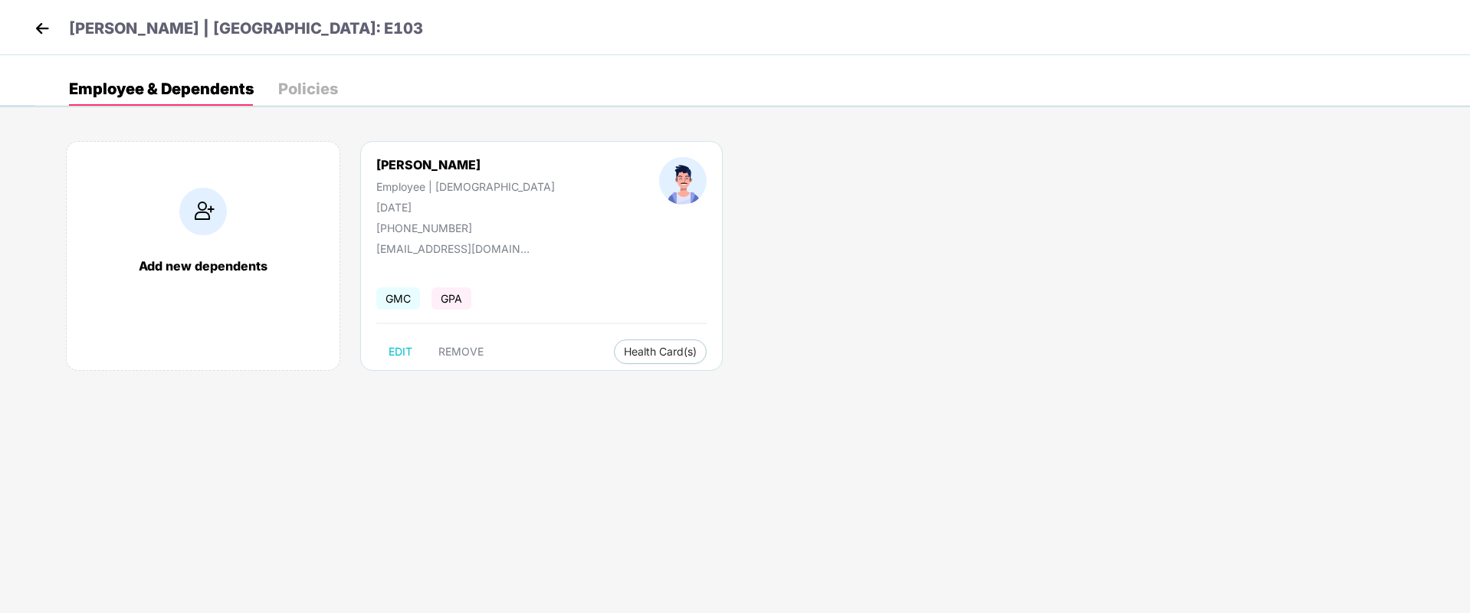
click at [49, 30] on img at bounding box center [42, 28] width 23 height 23
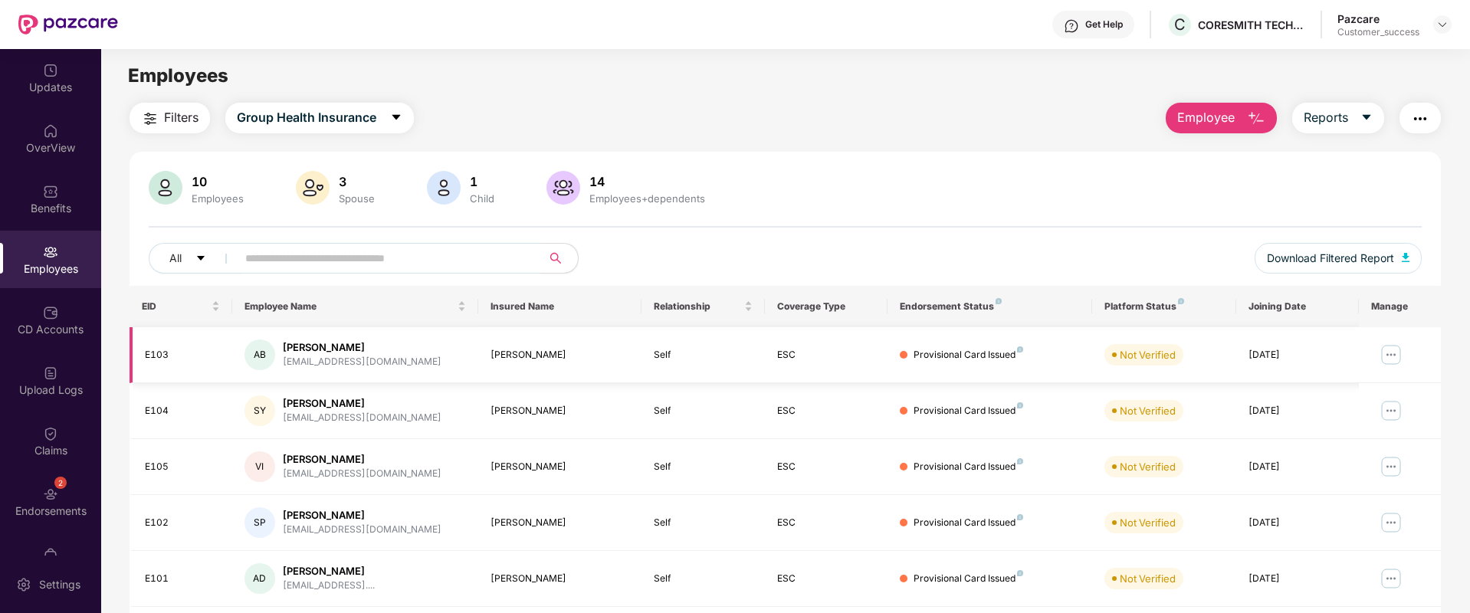
click at [1382, 354] on img at bounding box center [1391, 355] width 25 height 25
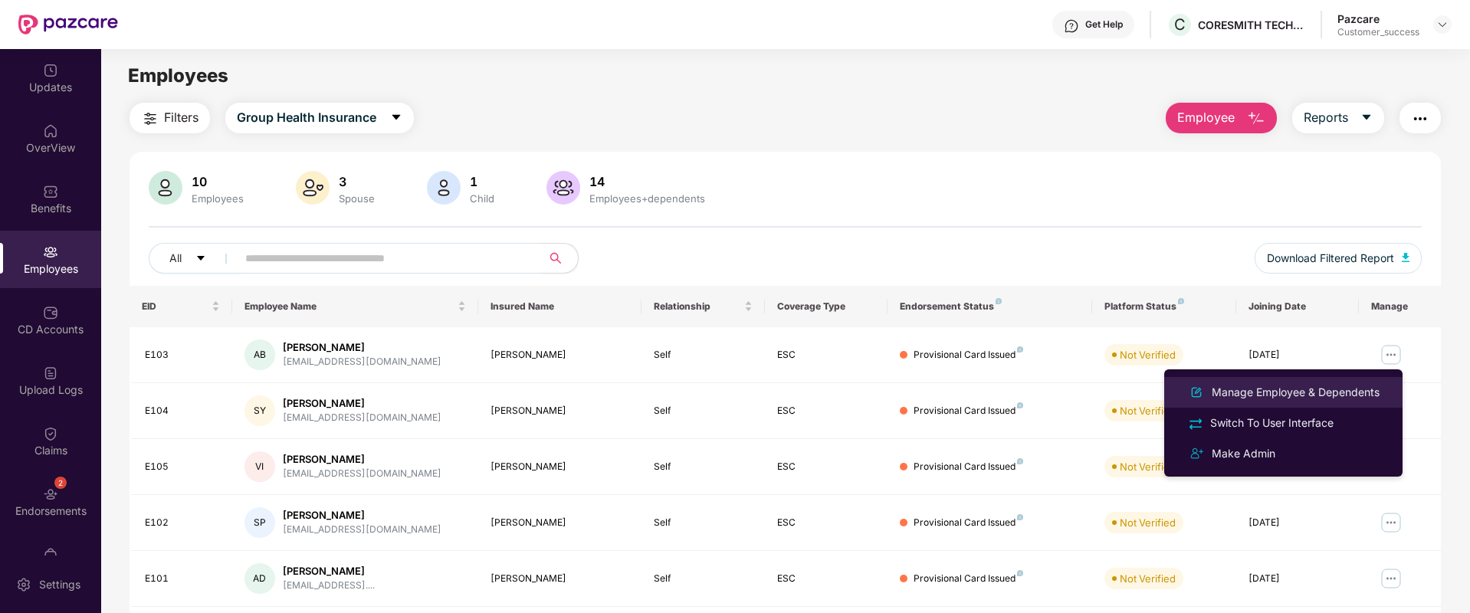
click at [1308, 389] on div "Manage Employee & Dependents" at bounding box center [1295, 392] width 174 height 17
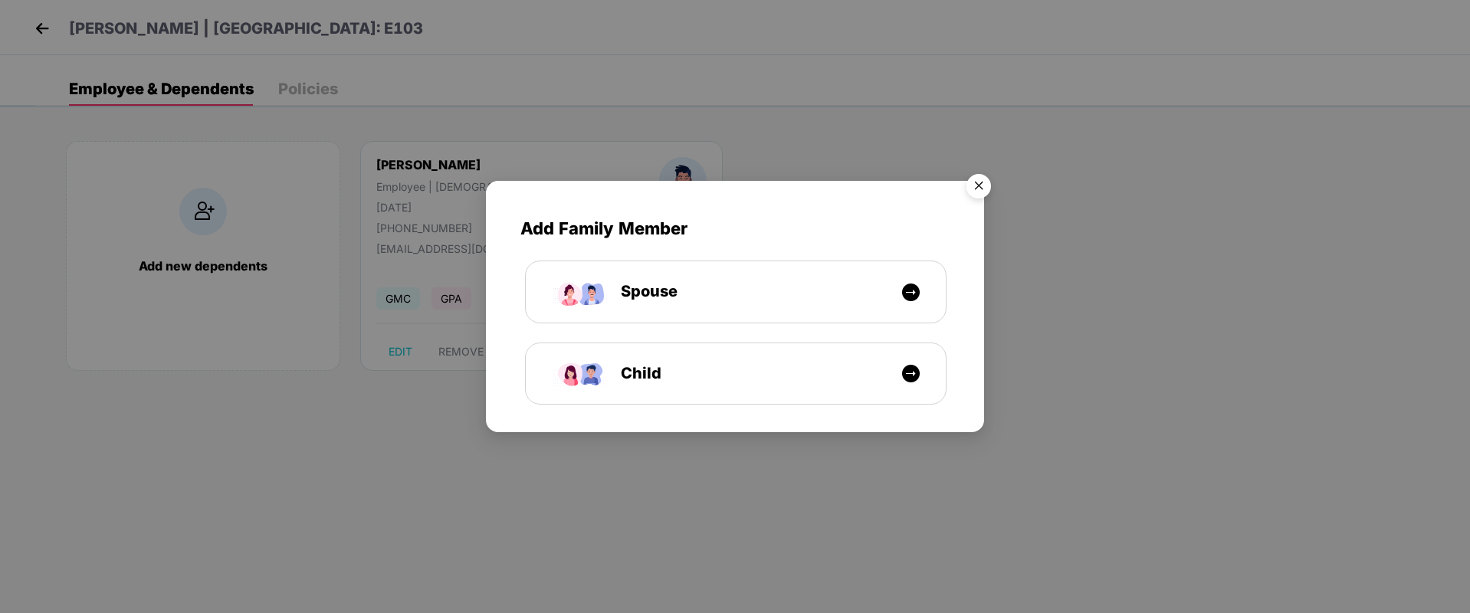
click at [984, 182] on img "Close" at bounding box center [978, 188] width 43 height 43
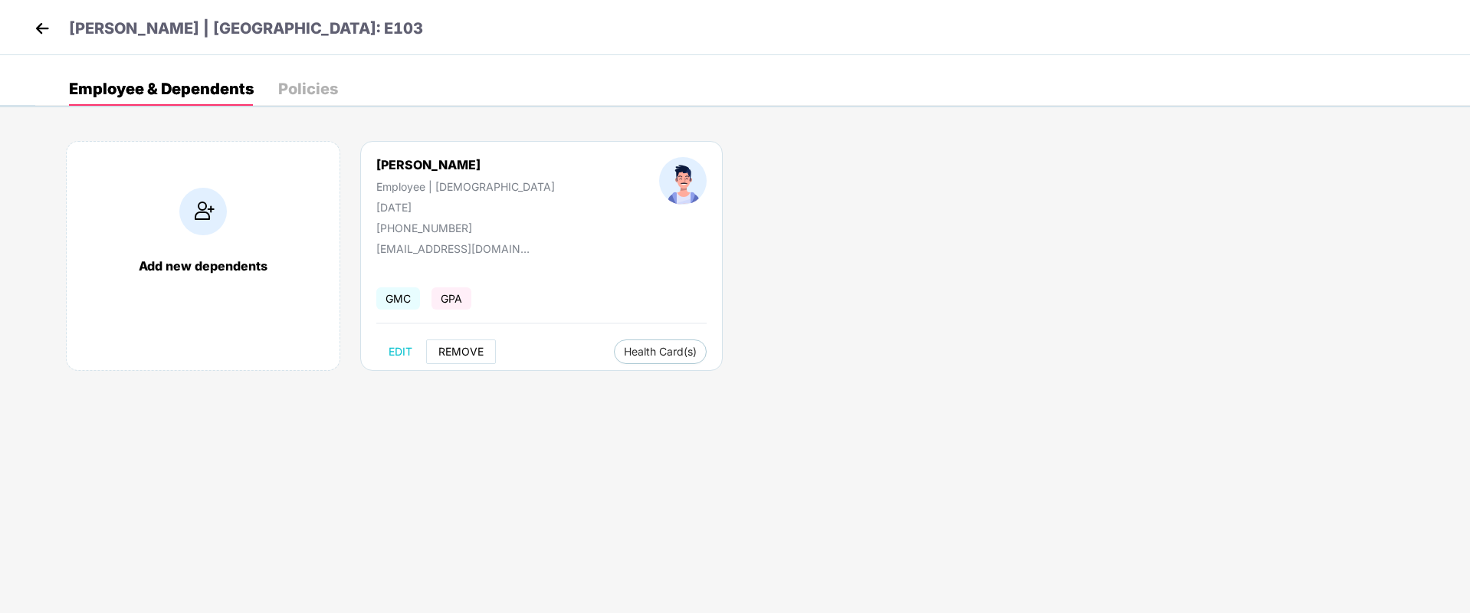
click at [463, 352] on span "REMOVE" at bounding box center [460, 352] width 45 height 12
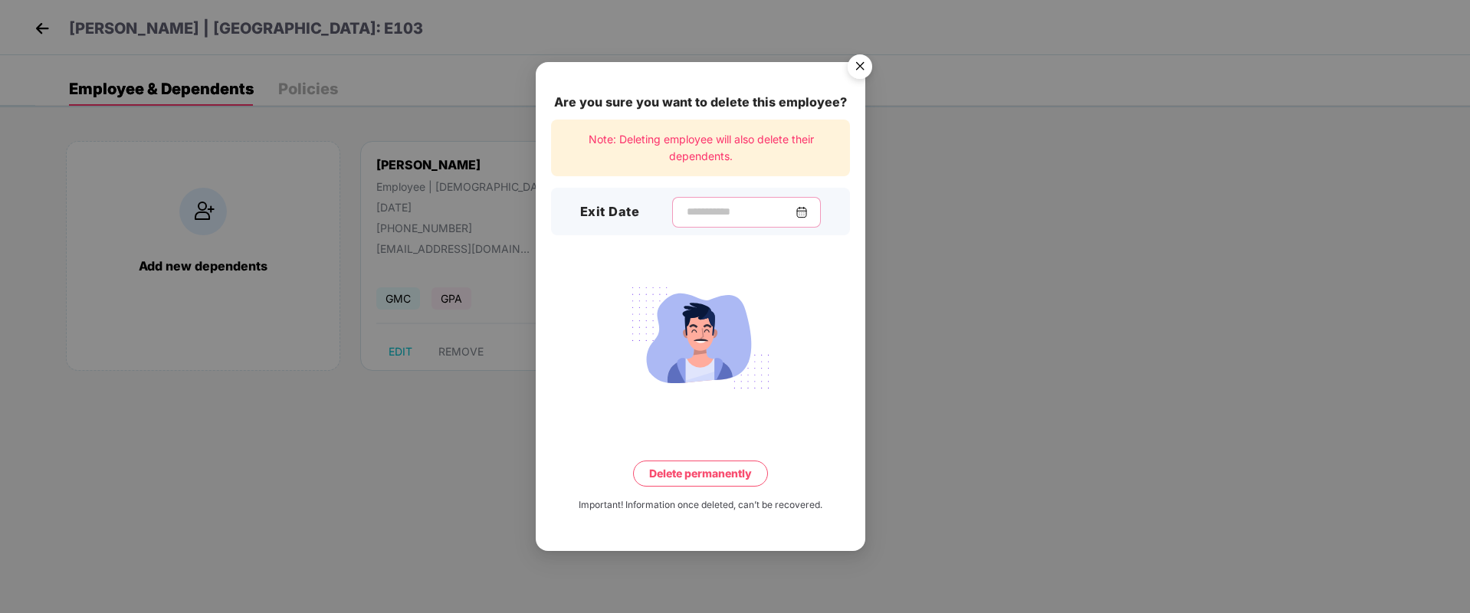
click at [720, 205] on input at bounding box center [740, 212] width 110 height 16
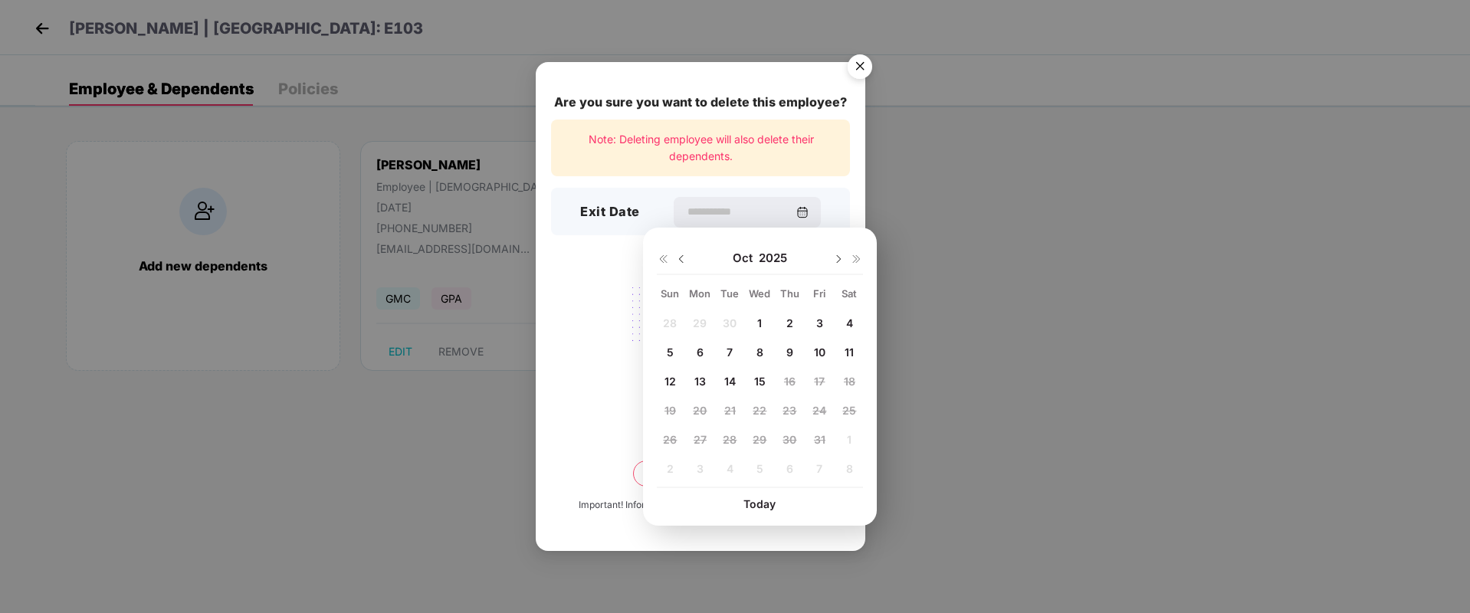
click at [628, 357] on img at bounding box center [701, 338] width 172 height 120
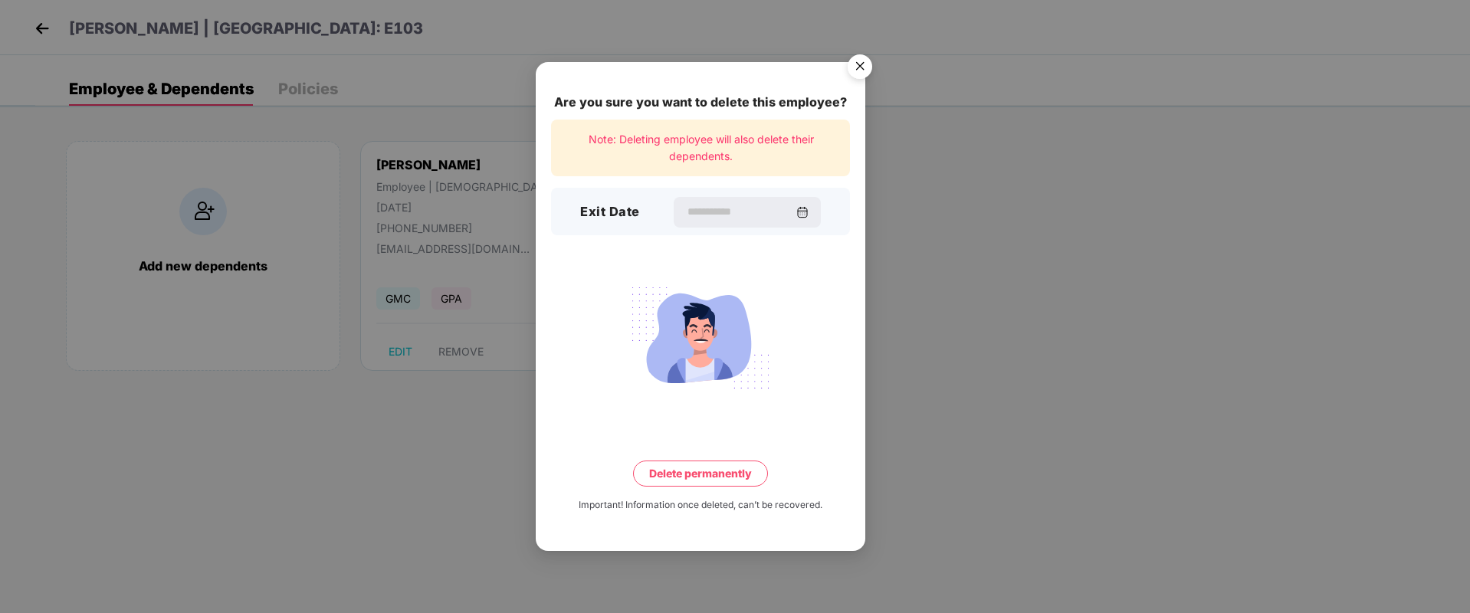
click at [861, 69] on img "Close" at bounding box center [859, 69] width 43 height 43
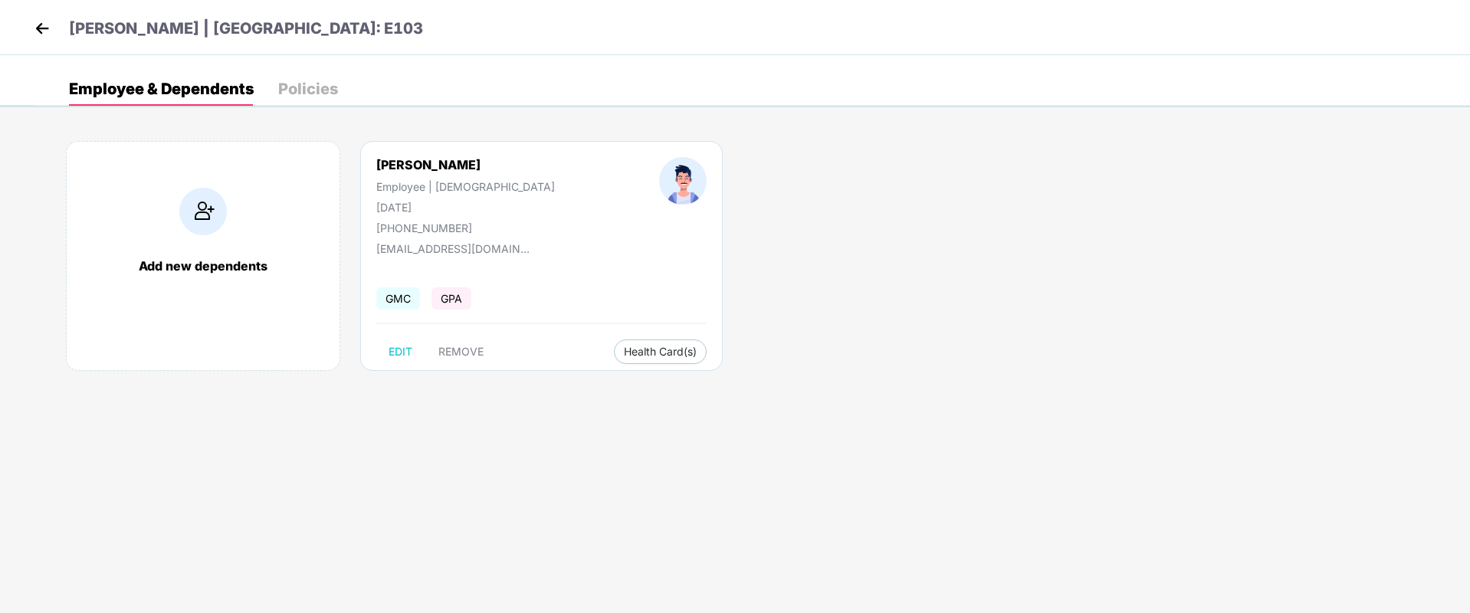
click at [45, 17] on img at bounding box center [42, 28] width 23 height 23
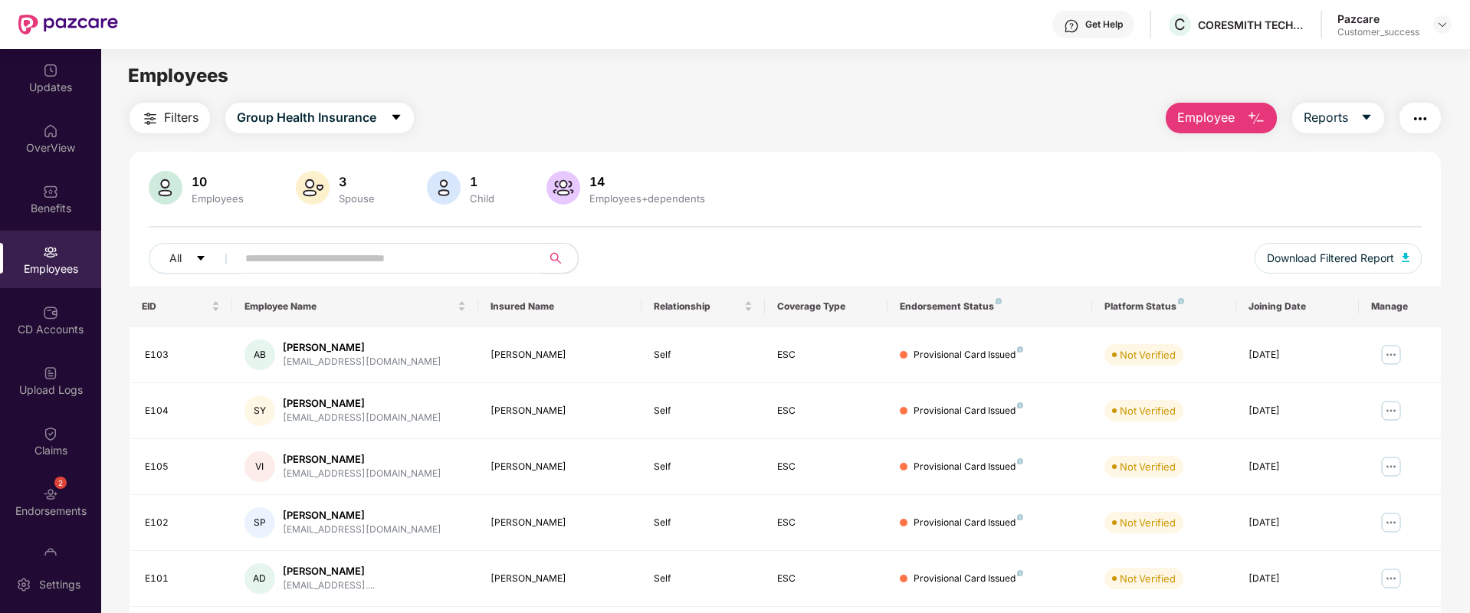
click at [1184, 113] on span "Employee" at bounding box center [1205, 117] width 57 height 19
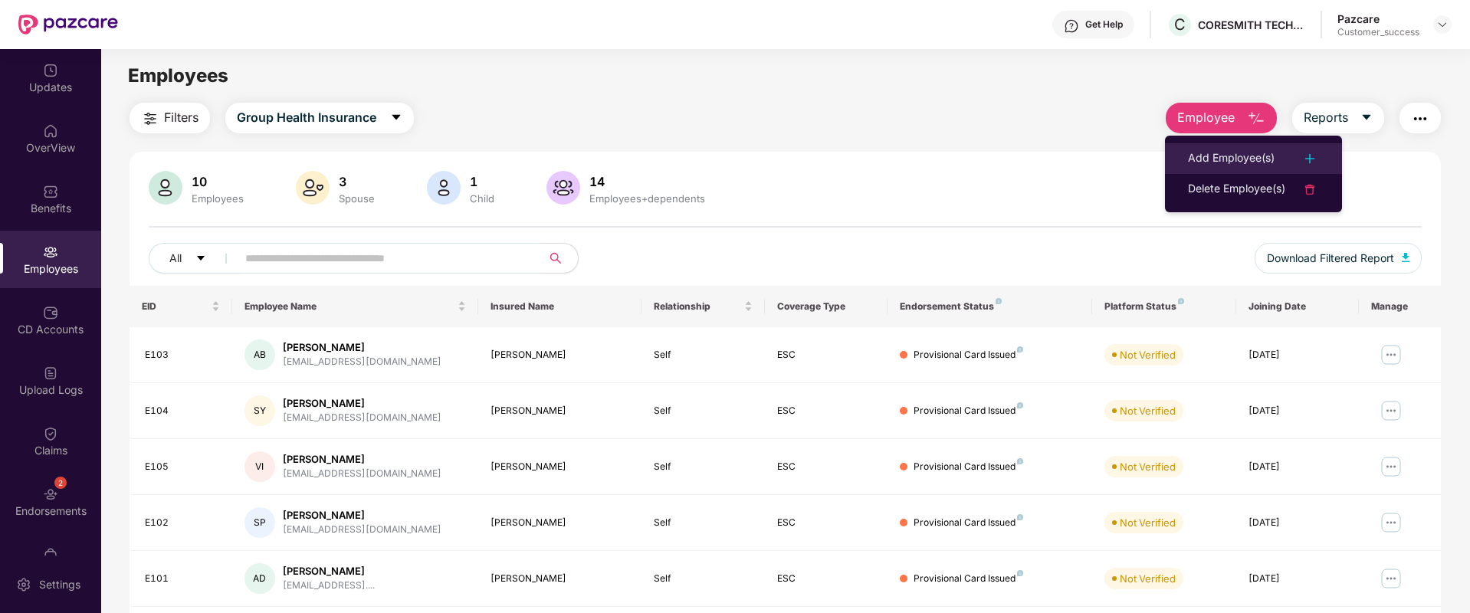
click at [1184, 147] on li "Add Employee(s)" at bounding box center [1253, 158] width 177 height 31
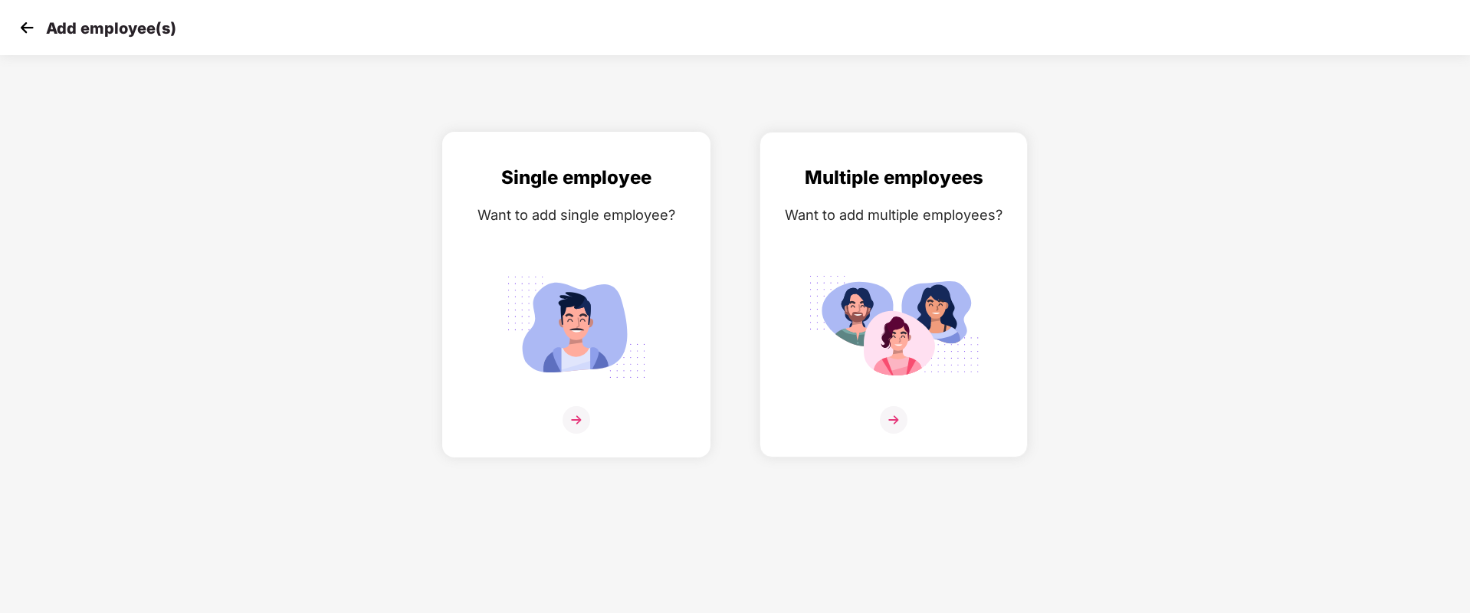
click at [558, 415] on div at bounding box center [576, 429] width 236 height 47
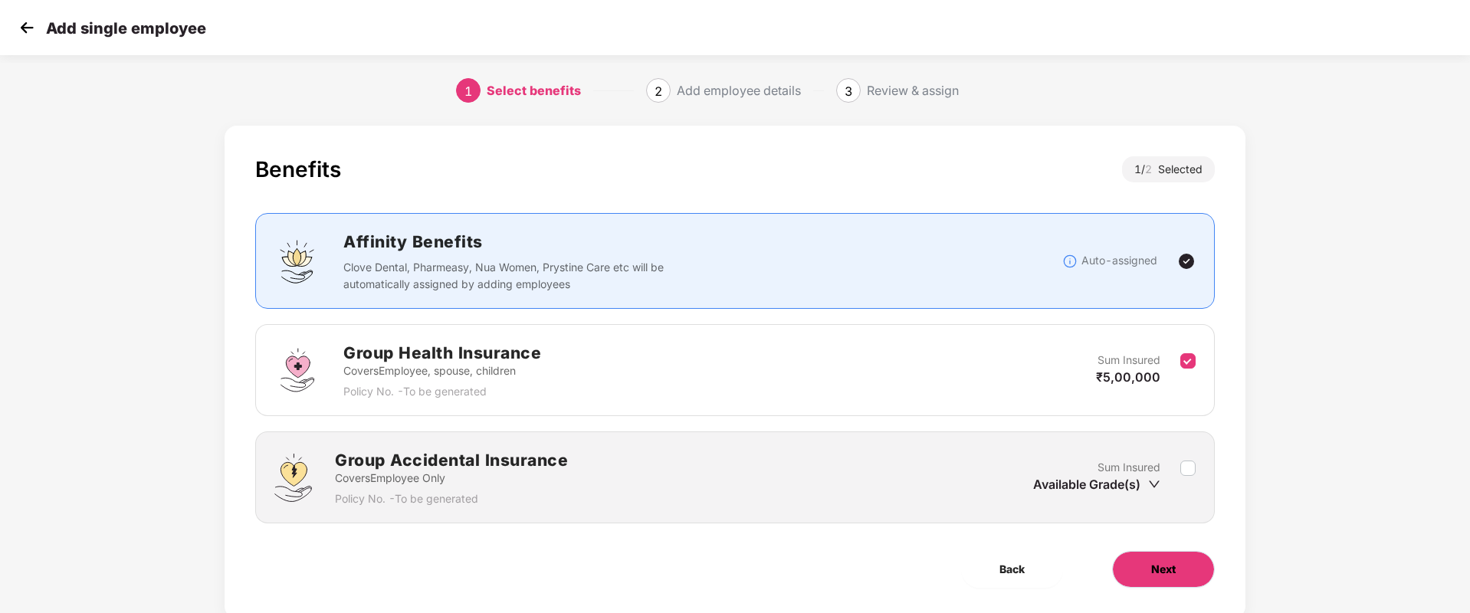
click at [1129, 565] on button "Next" at bounding box center [1163, 569] width 103 height 37
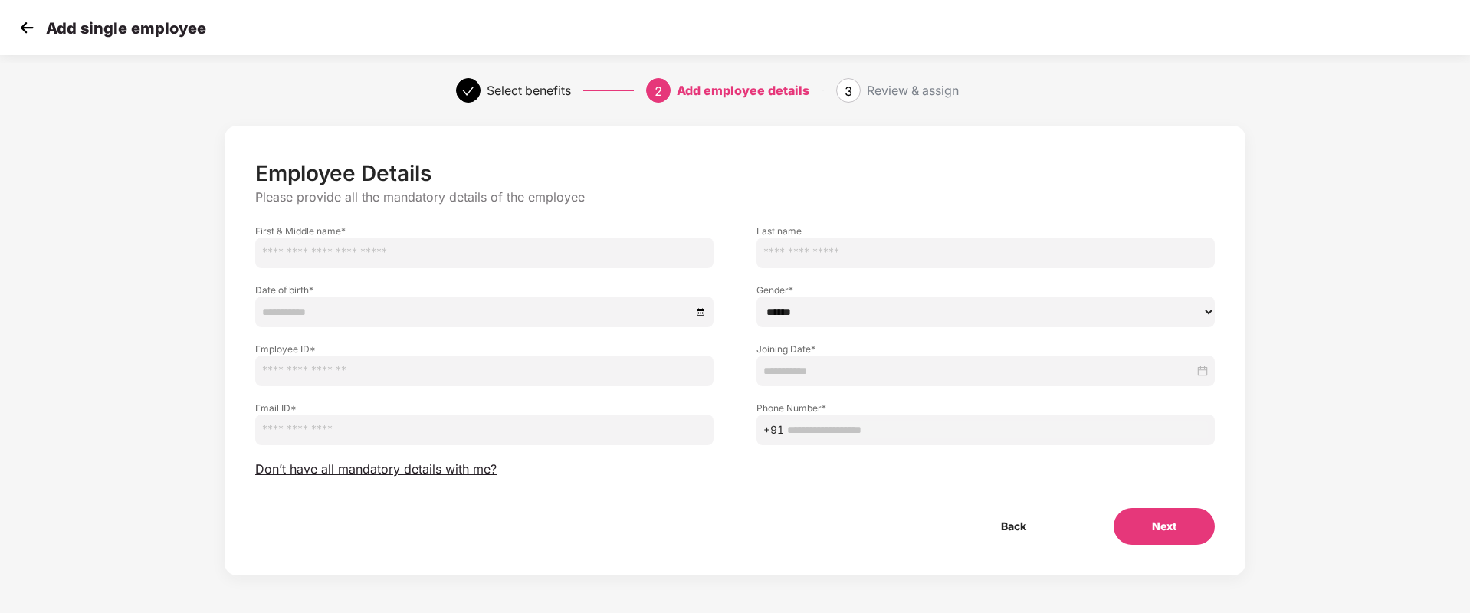
click at [20, 25] on img at bounding box center [26, 27] width 23 height 23
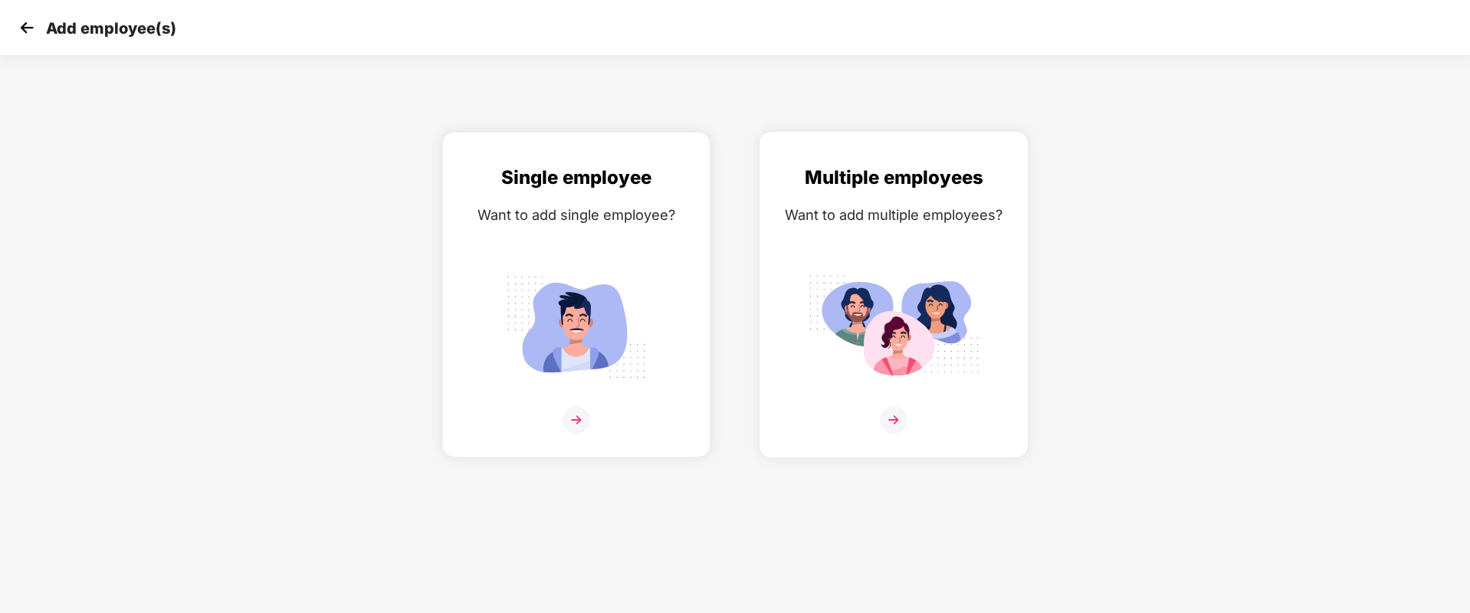
click at [898, 417] on img at bounding box center [894, 420] width 28 height 28
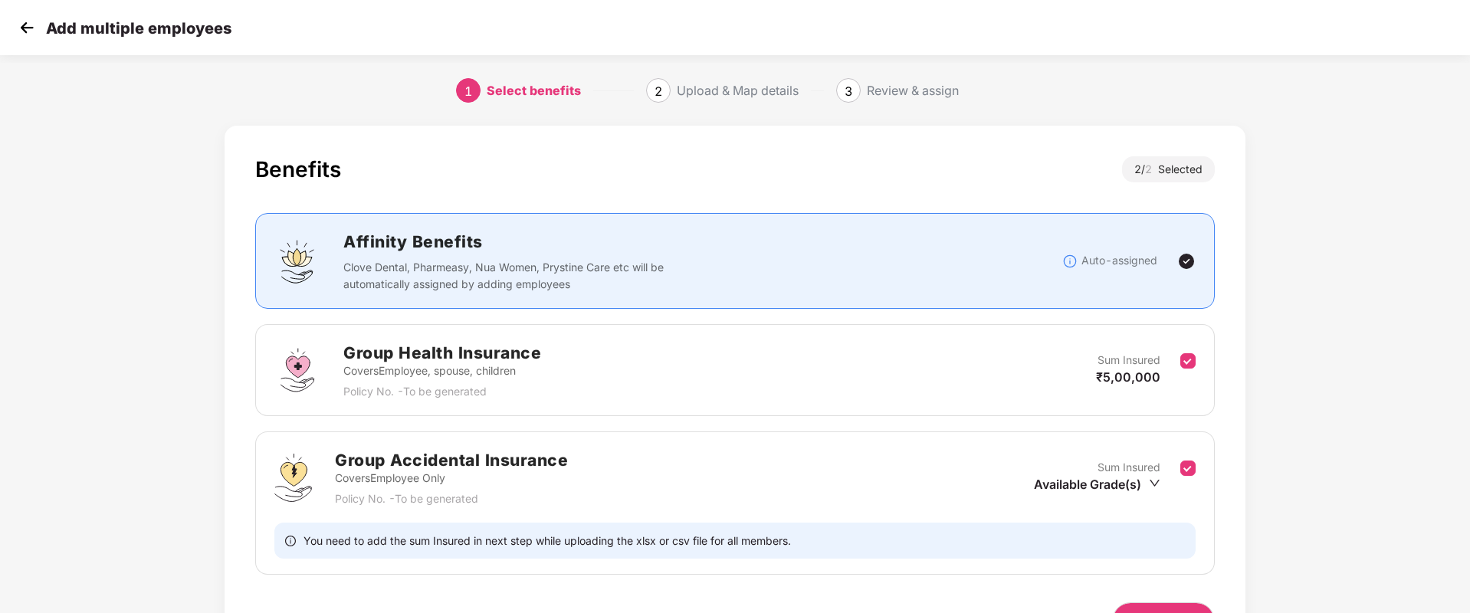
scroll to position [95, 0]
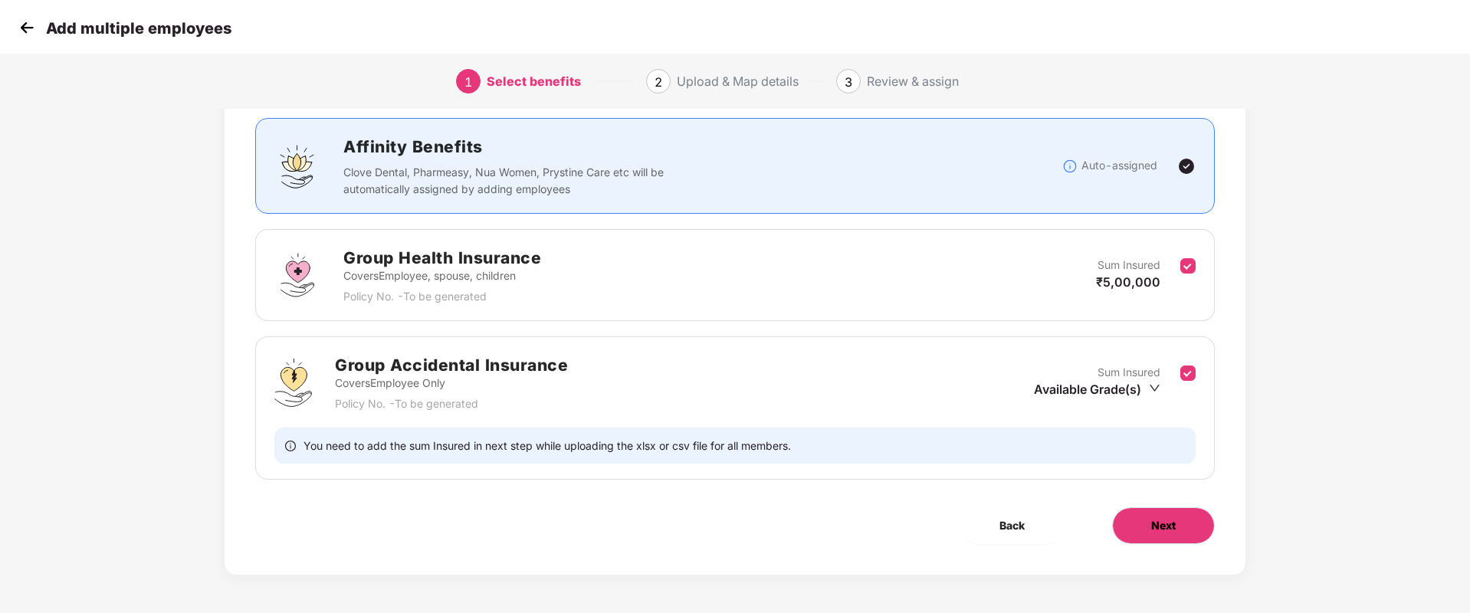
click at [1153, 532] on span "Next" at bounding box center [1163, 525] width 25 height 17
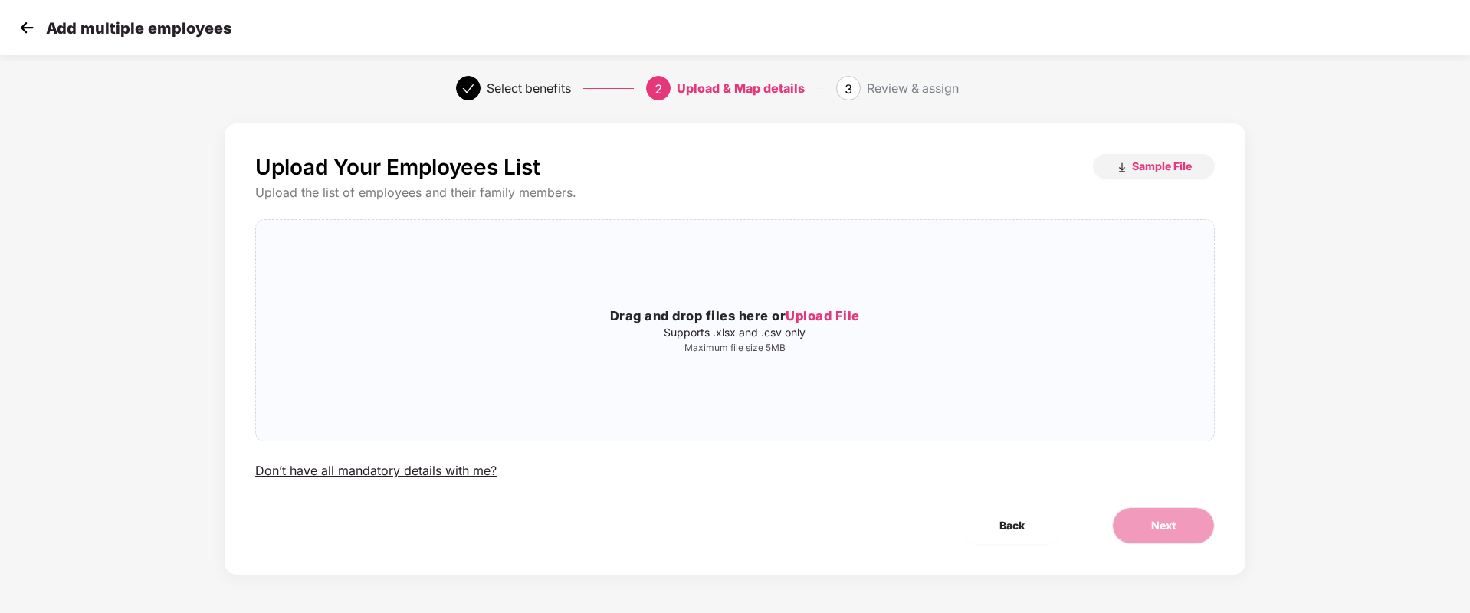
scroll to position [0, 0]
click at [25, 31] on img at bounding box center [26, 27] width 23 height 23
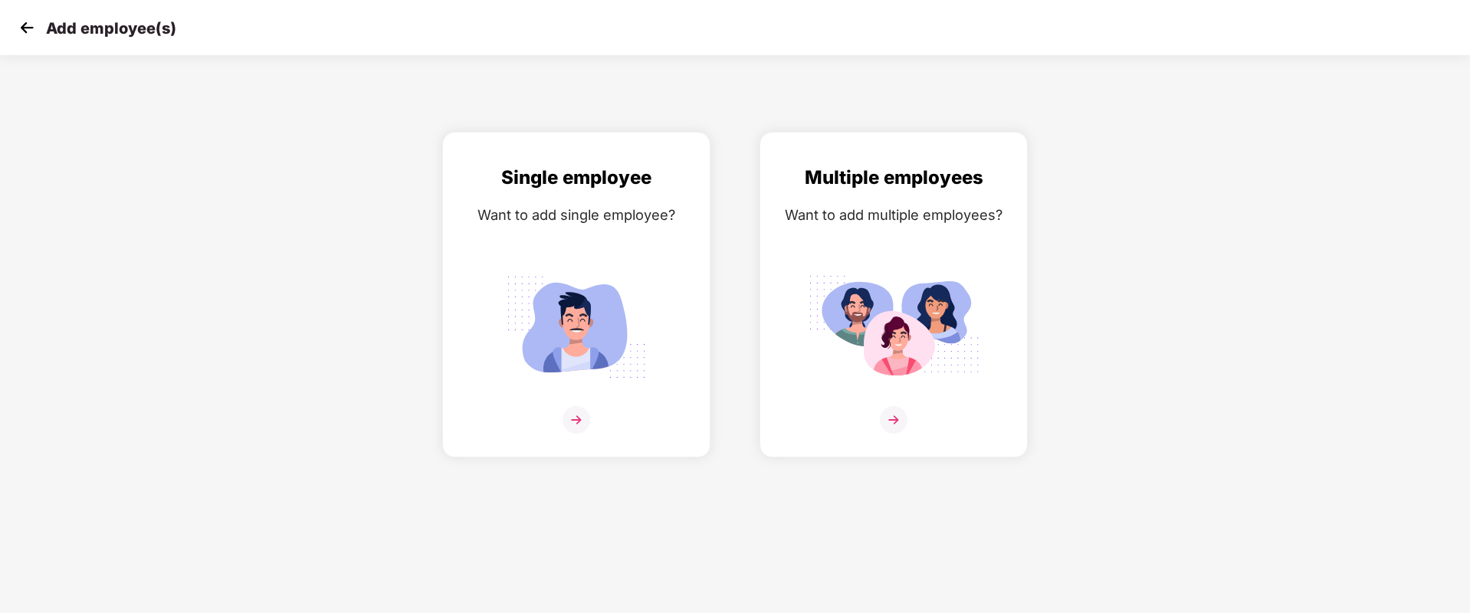
click at [25, 31] on img at bounding box center [26, 27] width 23 height 23
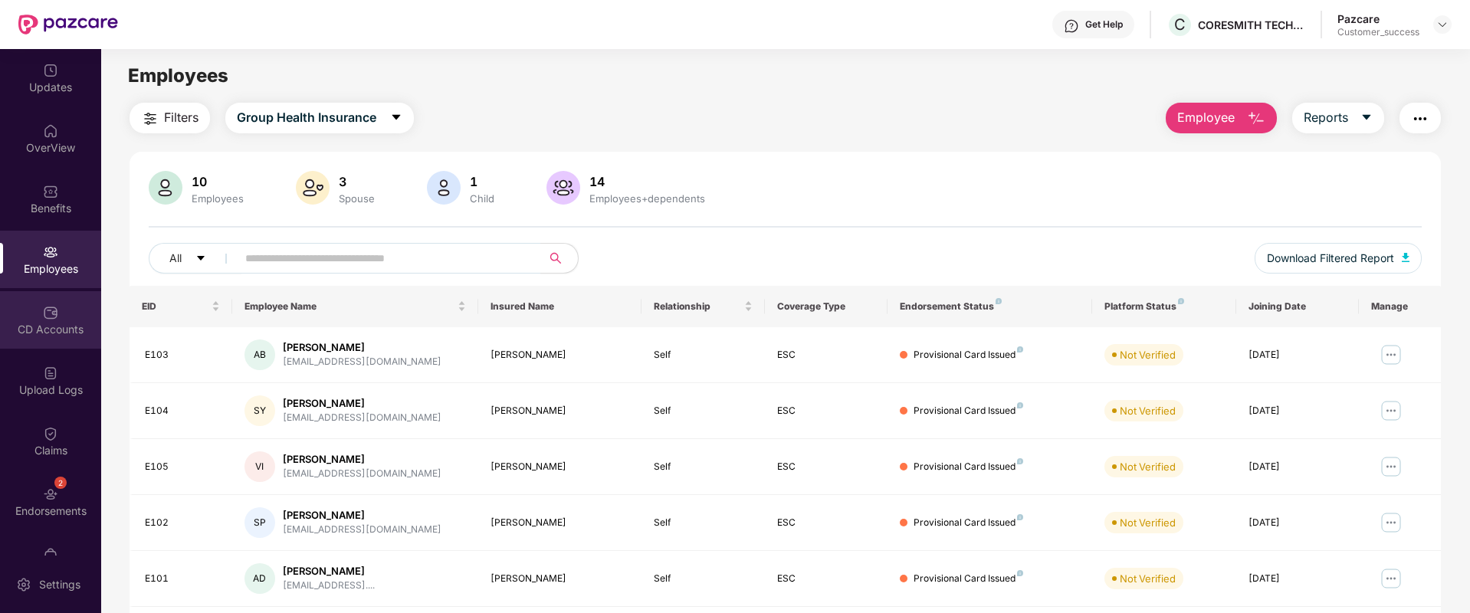
click at [46, 307] on img at bounding box center [50, 312] width 15 height 15
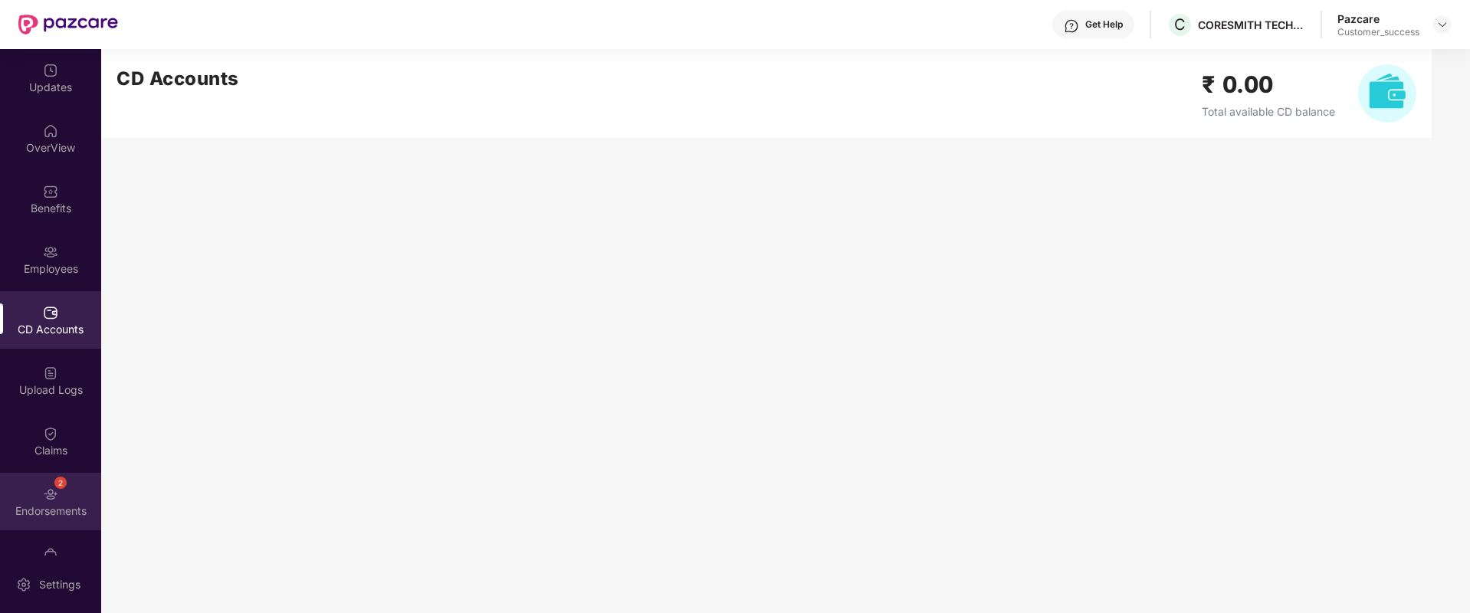
click at [35, 489] on div "2 Endorsements" at bounding box center [50, 501] width 101 height 57
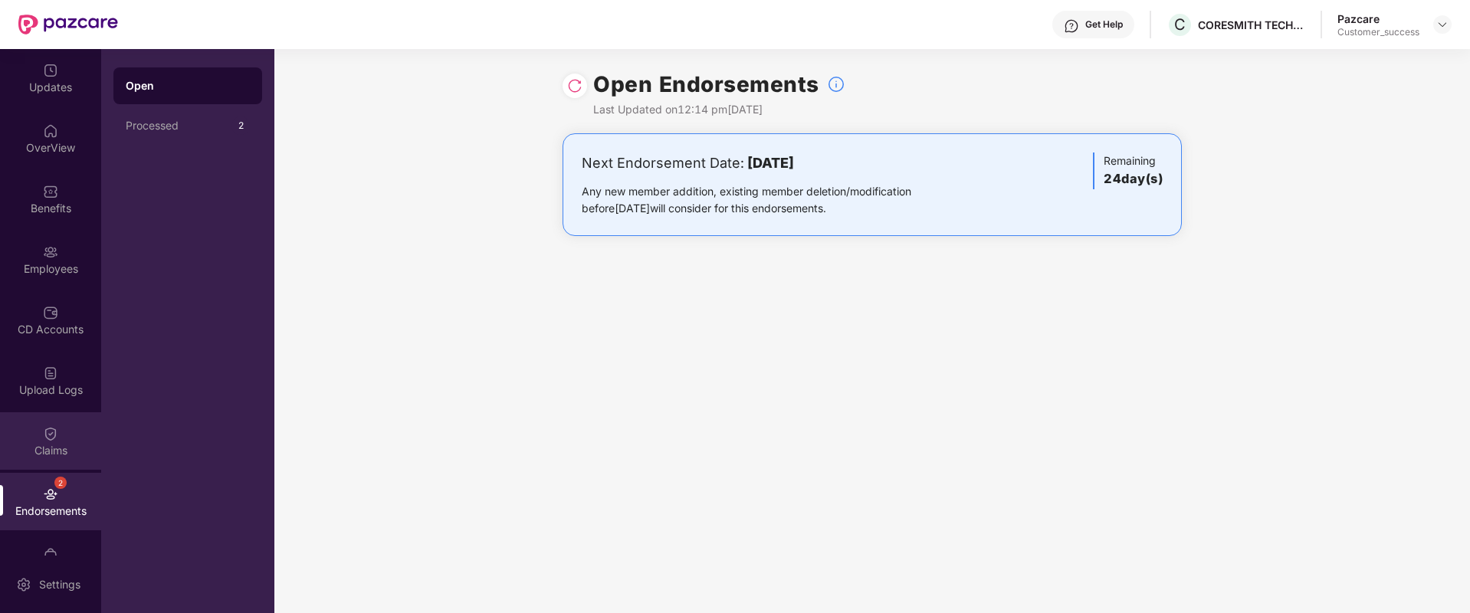
click at [51, 430] on img at bounding box center [50, 433] width 15 height 15
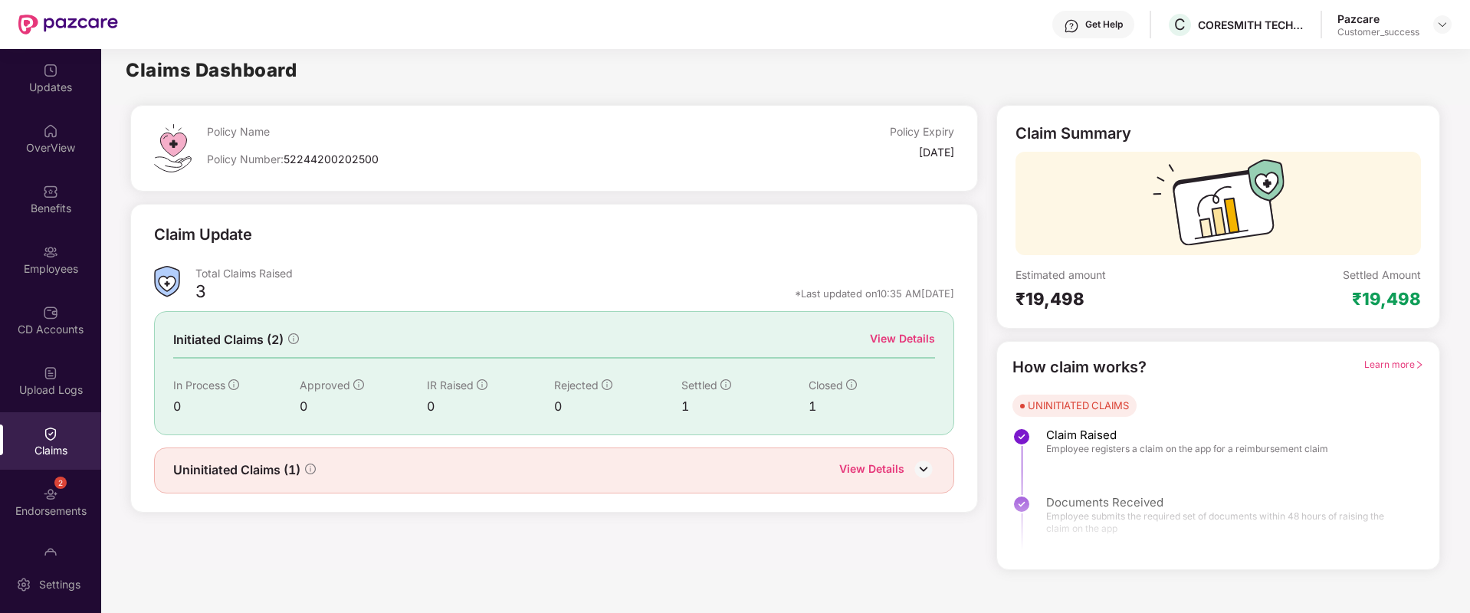
click at [908, 344] on div "View Details" at bounding box center [902, 338] width 65 height 17
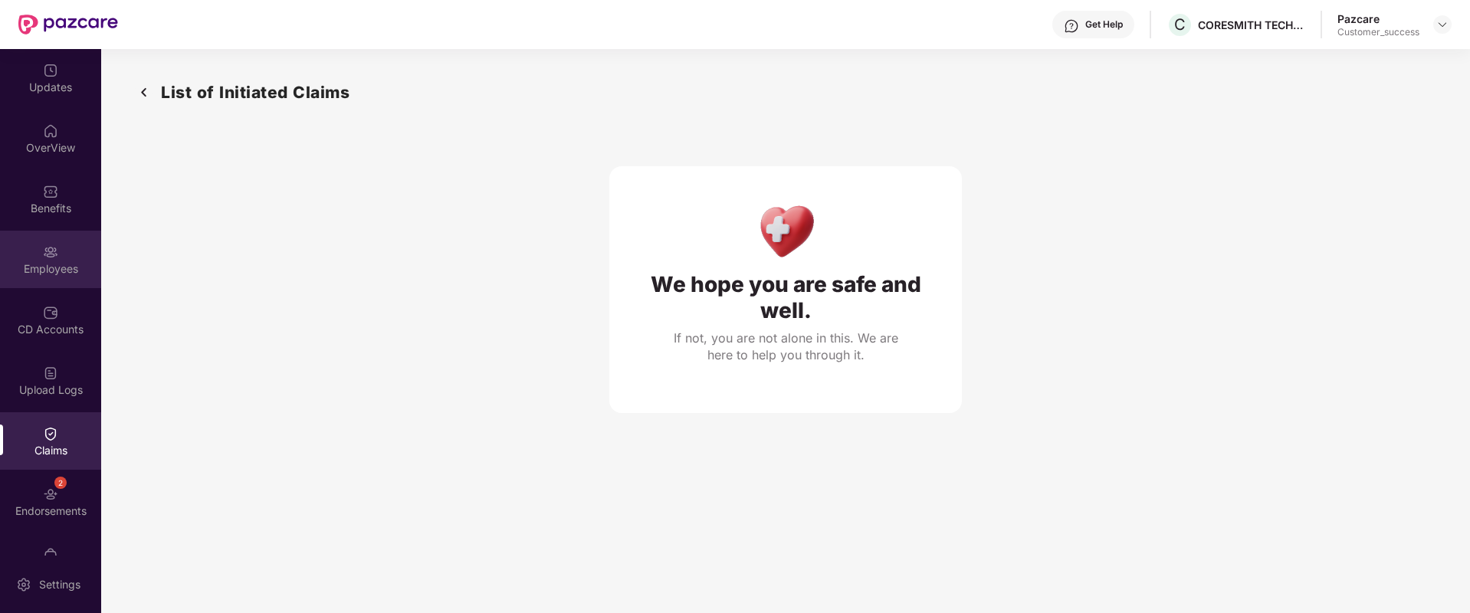
click at [75, 263] on div "Employees" at bounding box center [50, 268] width 101 height 15
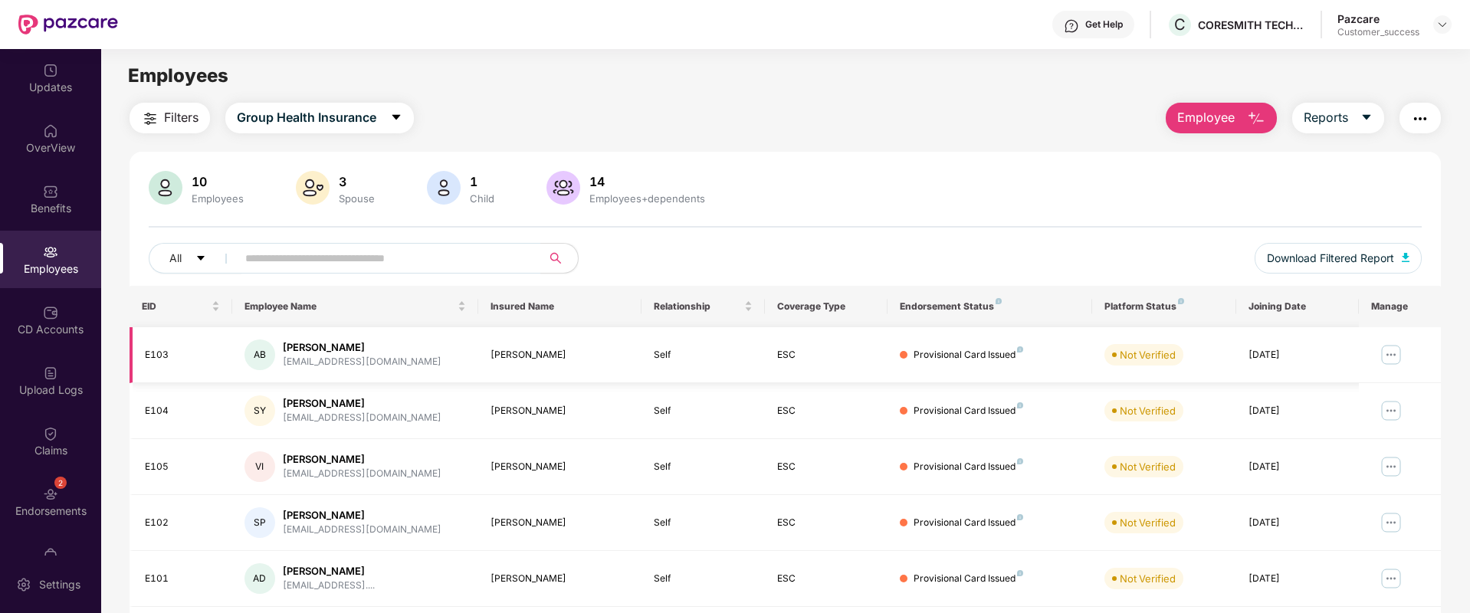
click at [1398, 351] on img at bounding box center [1391, 355] width 25 height 25
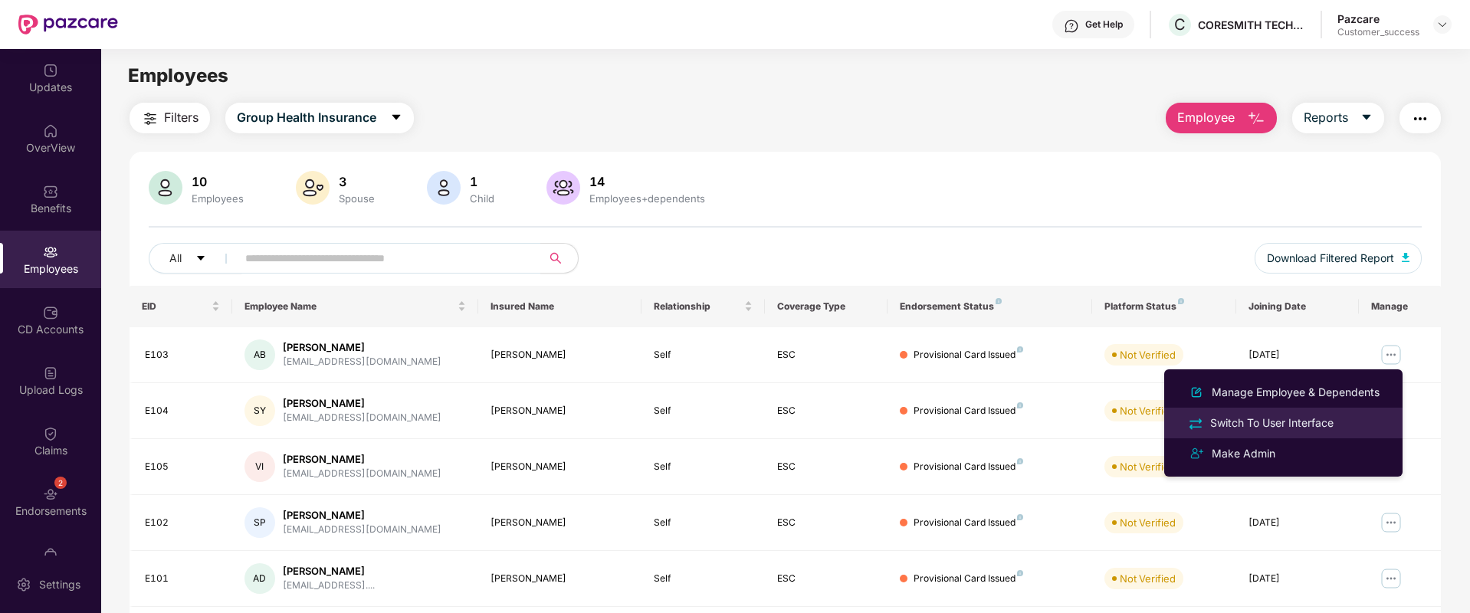
click at [1248, 426] on div "Switch To User Interface" at bounding box center [1272, 423] width 130 height 17
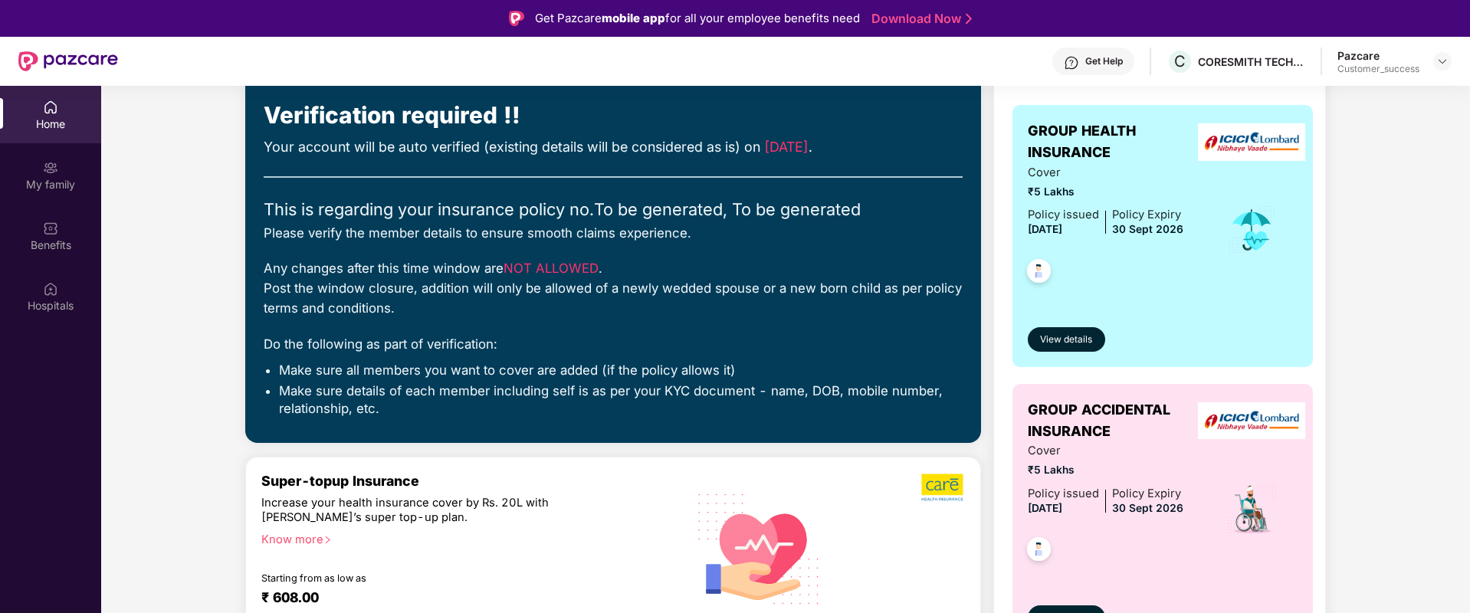
scroll to position [129, 0]
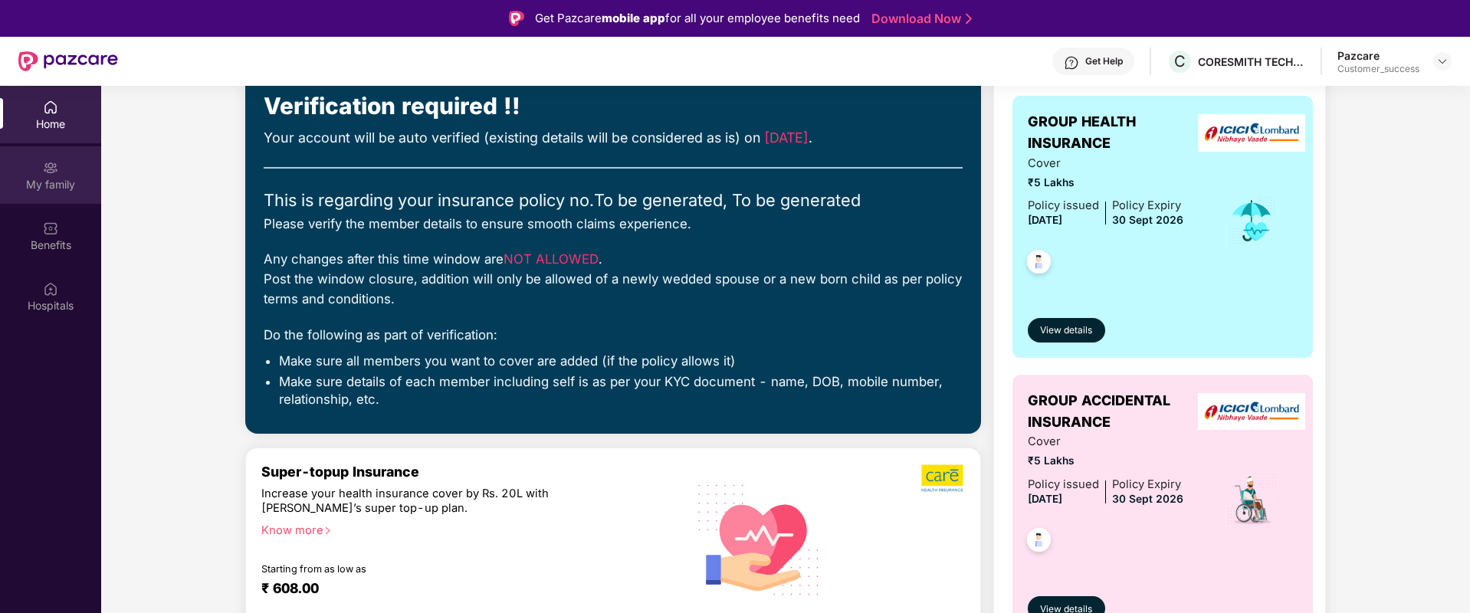
click at [47, 183] on div "My family" at bounding box center [50, 184] width 101 height 15
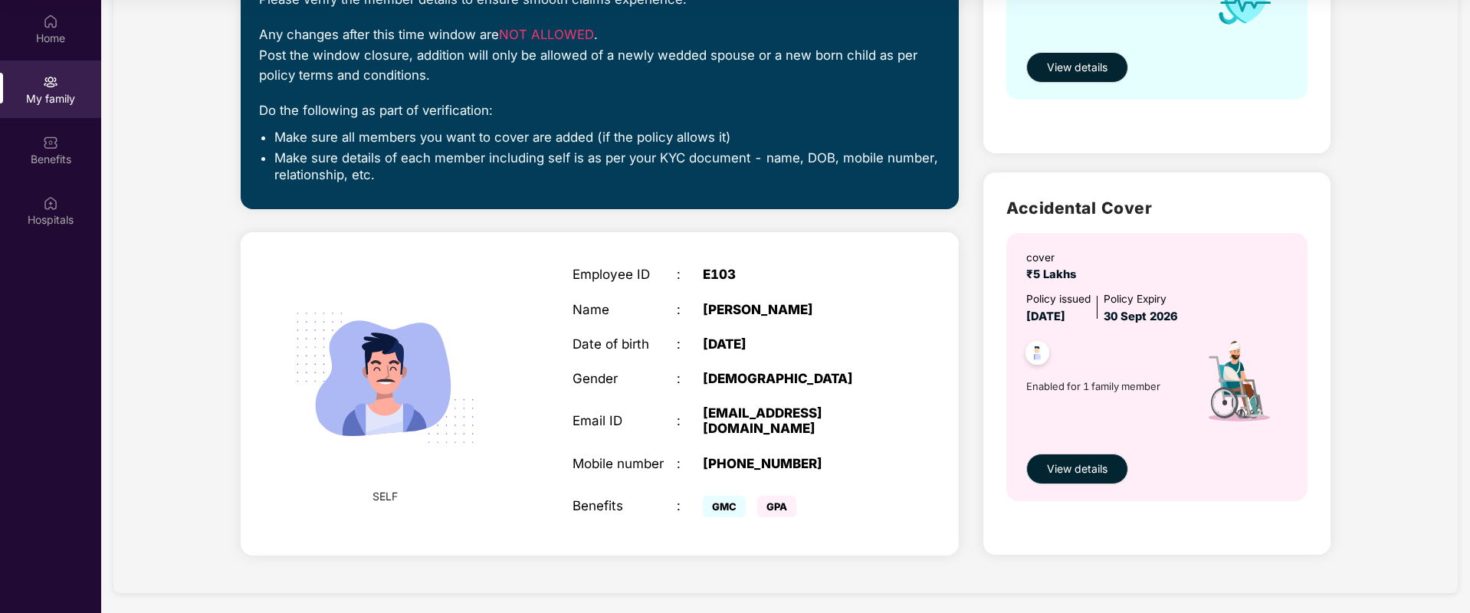
scroll to position [340, 0]
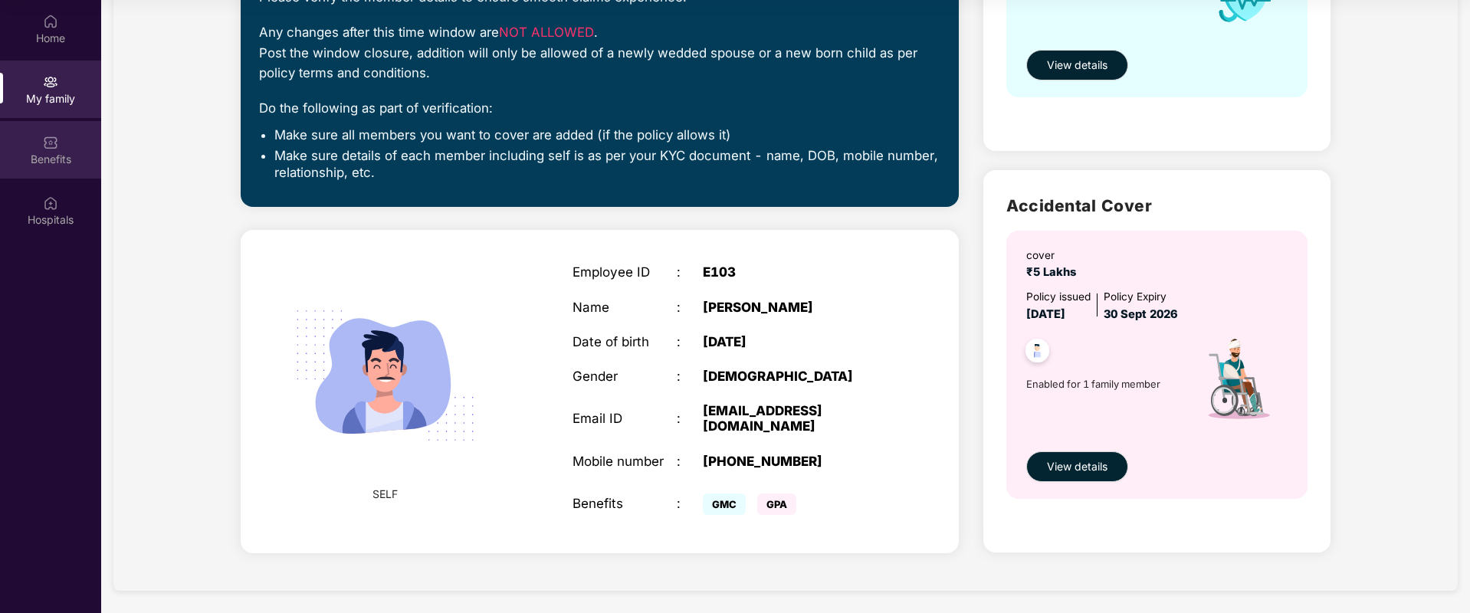
click at [64, 172] on div "Benefits" at bounding box center [50, 149] width 101 height 57
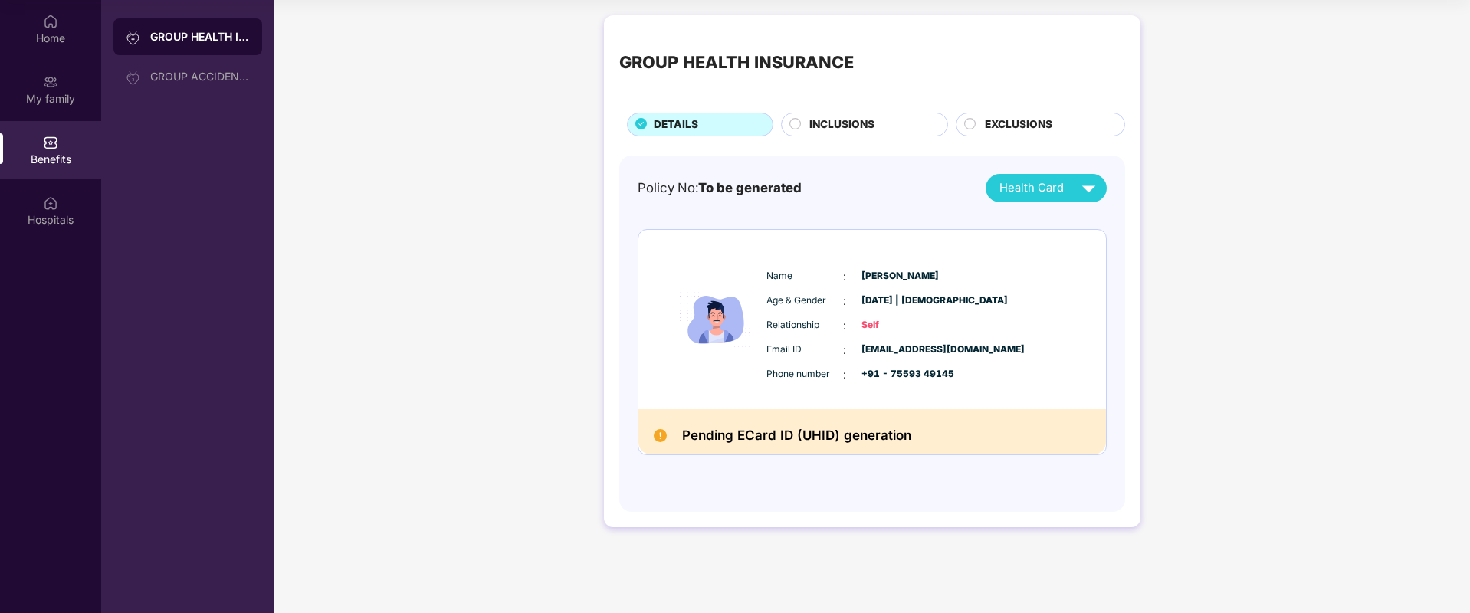
click at [830, 134] on div "INCLUSIONS" at bounding box center [871, 125] width 138 height 19
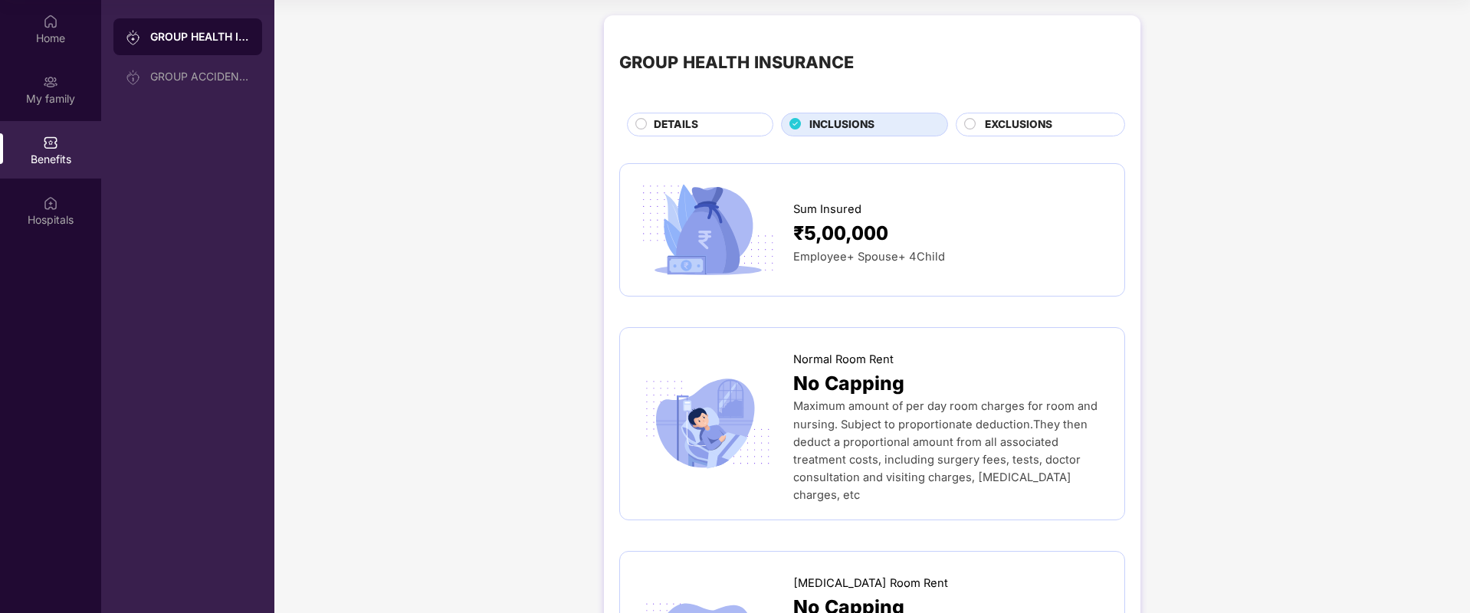
click at [1003, 117] on span "EXCLUSIONS" at bounding box center [1018, 124] width 67 height 17
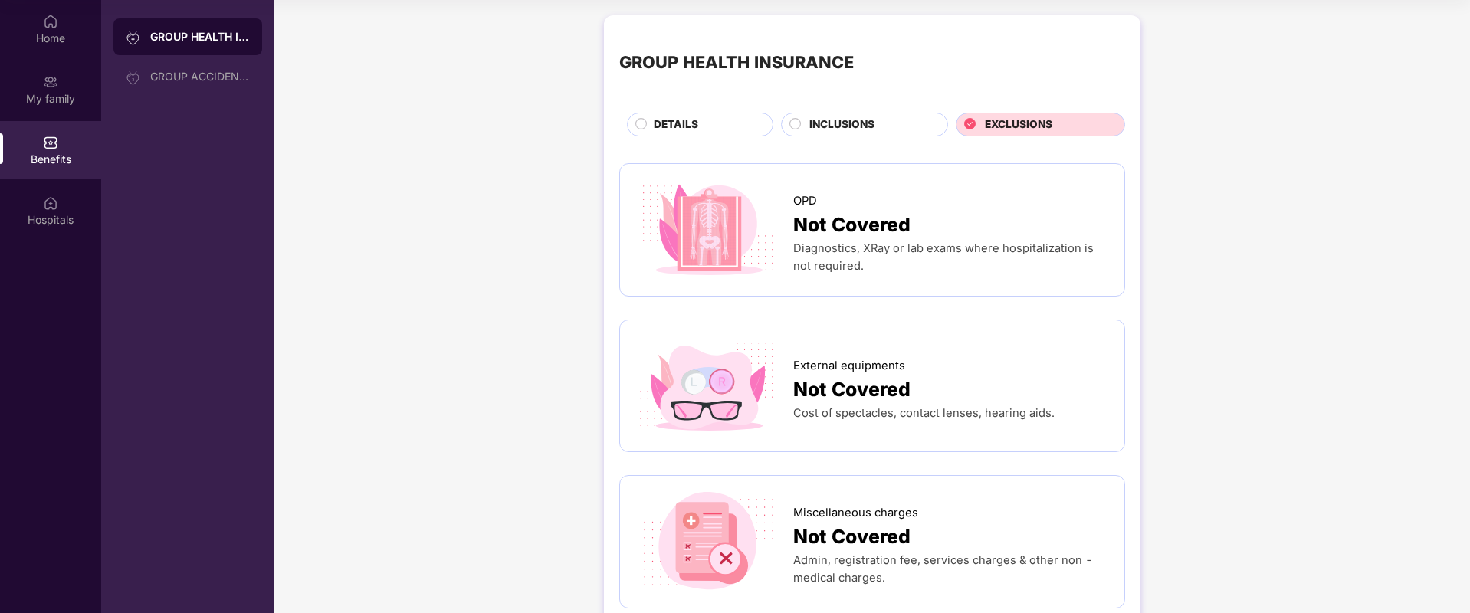
click at [674, 118] on span "DETAILS" at bounding box center [676, 124] width 44 height 17
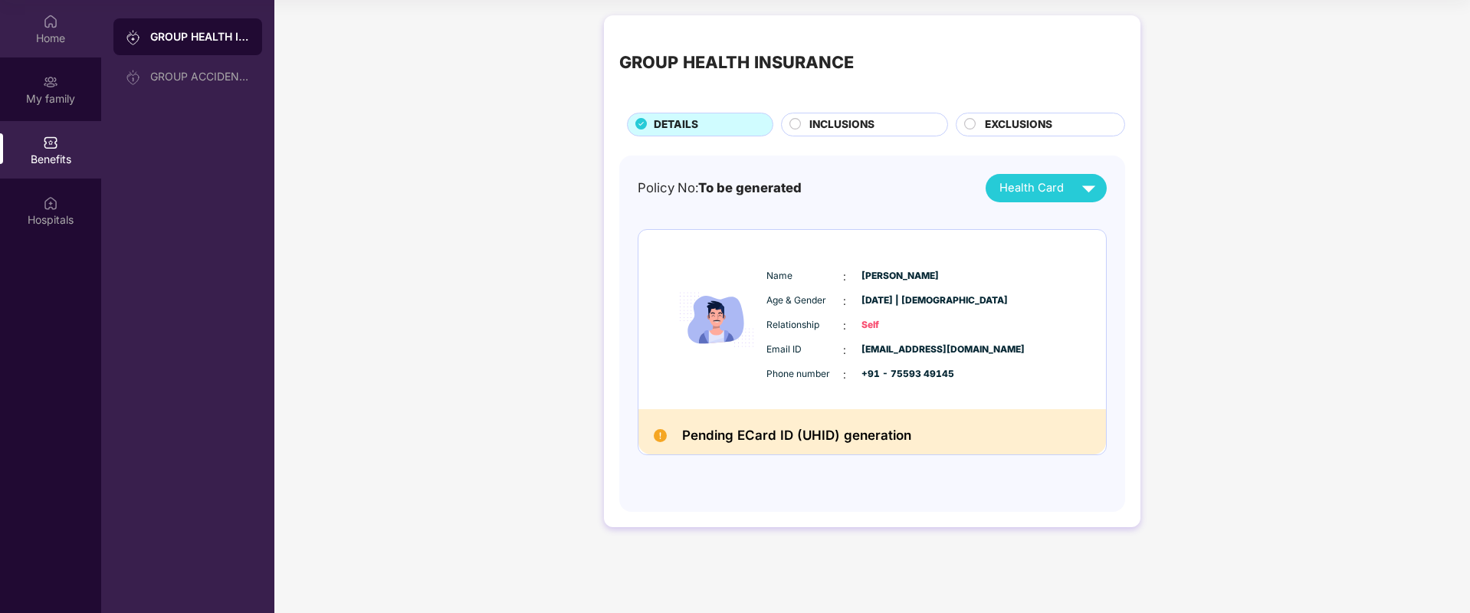
click at [43, 41] on div "Home" at bounding box center [50, 38] width 101 height 15
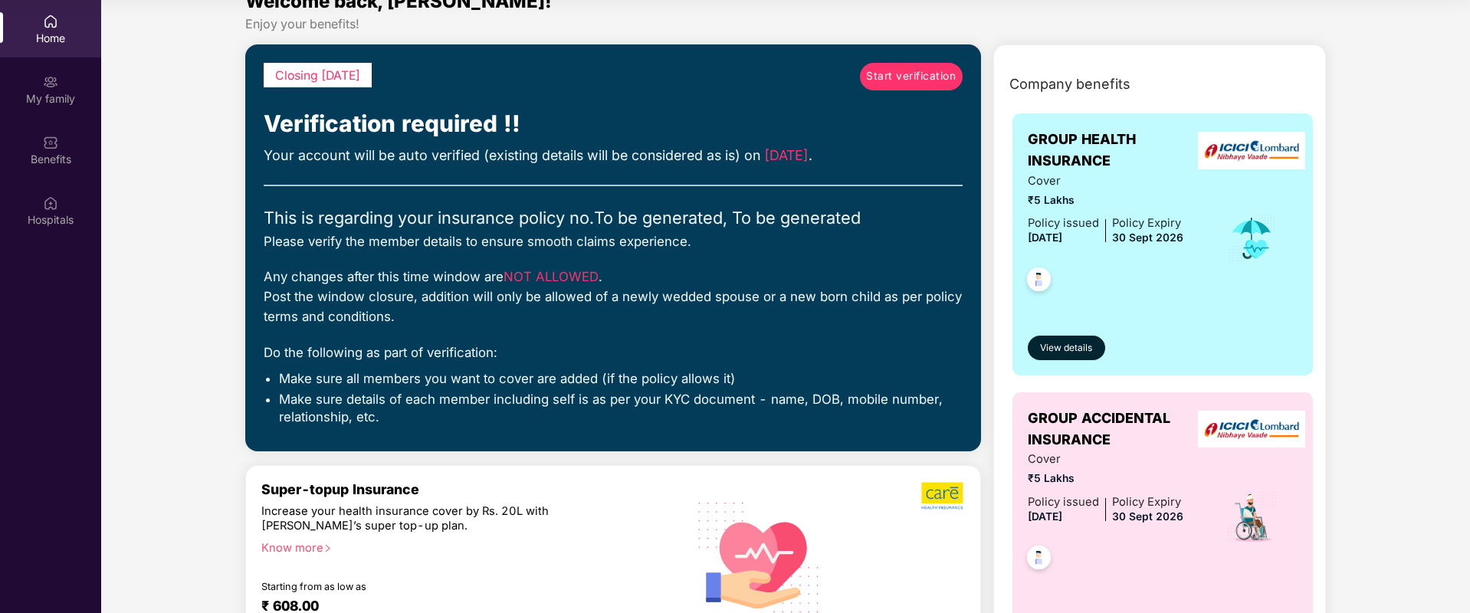
scroll to position [25, 0]
